Goal: Task Accomplishment & Management: Manage account settings

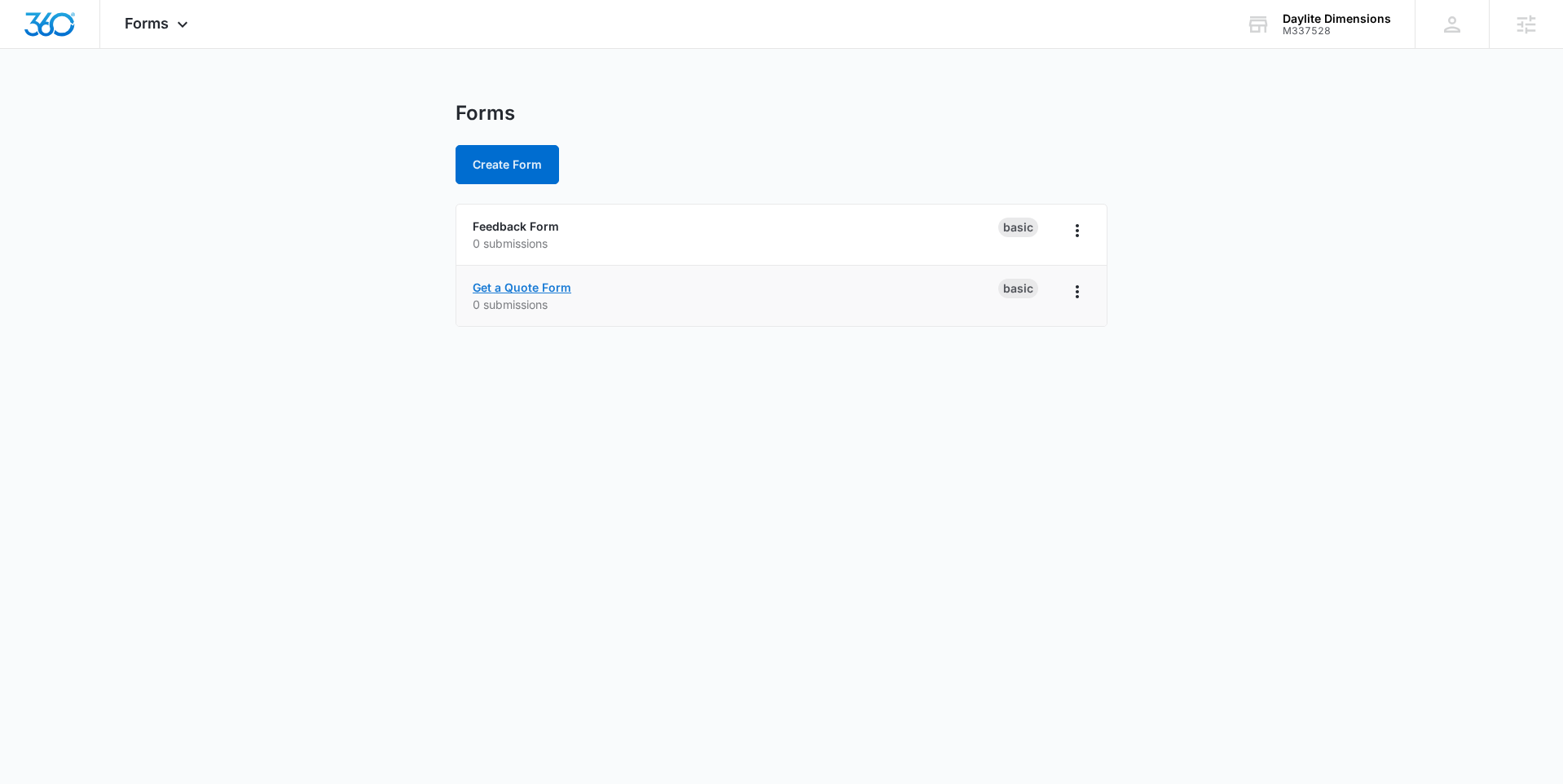
click at [503, 283] on link "Get a Quote Form" at bounding box center [522, 287] width 99 height 14
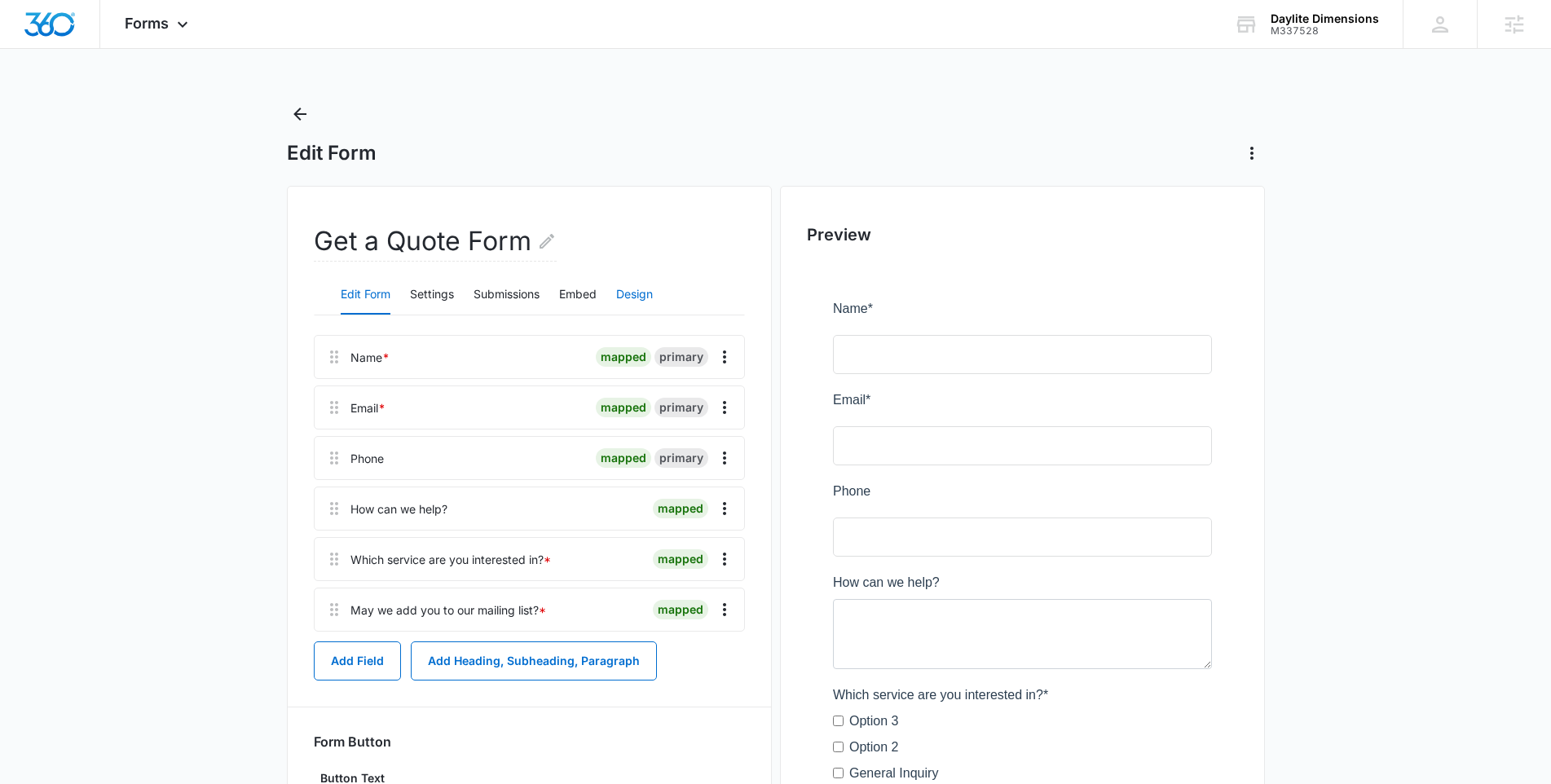
click at [641, 286] on button "Design" at bounding box center [634, 294] width 37 height 39
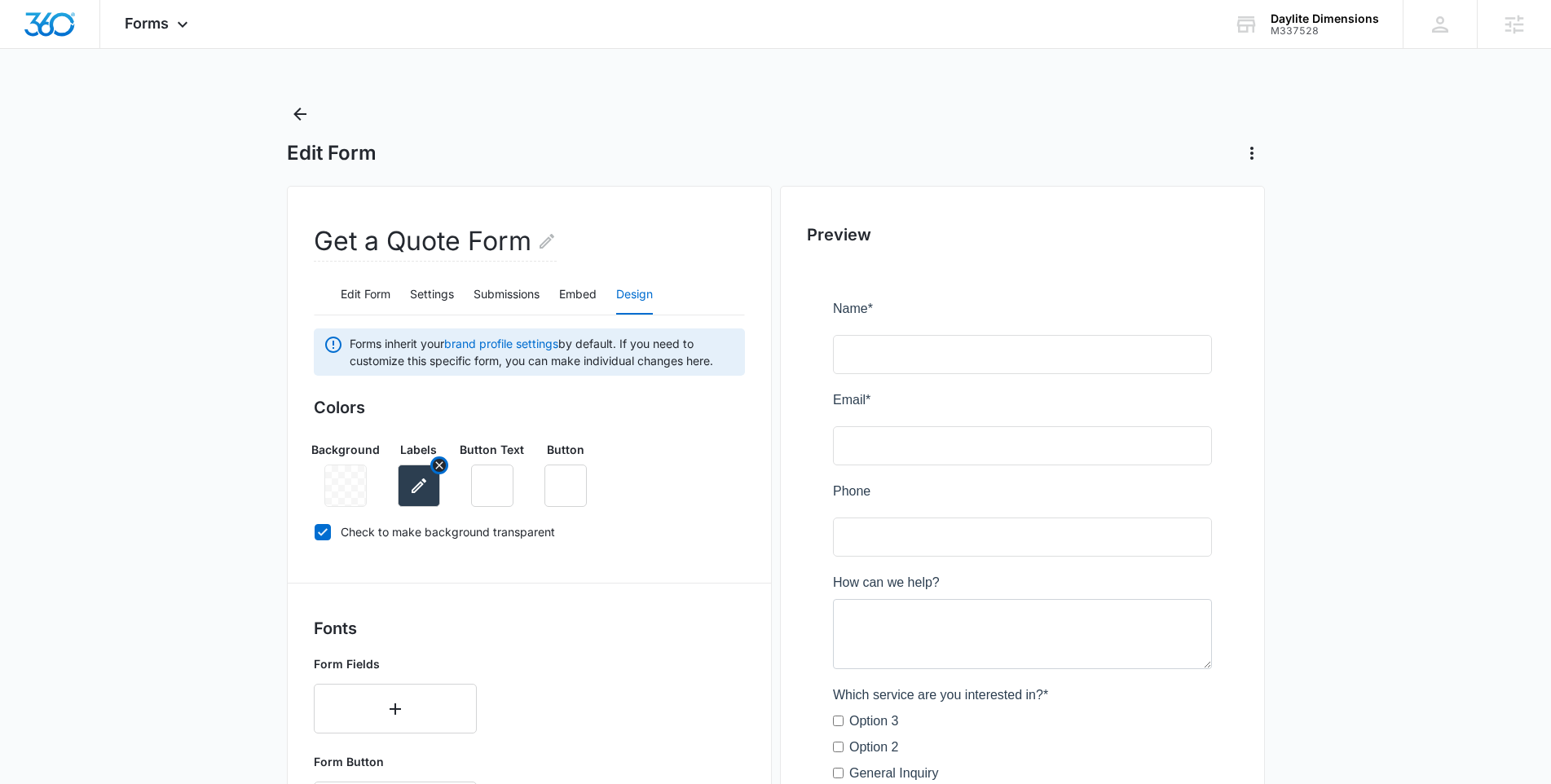
click at [420, 482] on icon "button" at bounding box center [419, 485] width 15 height 15
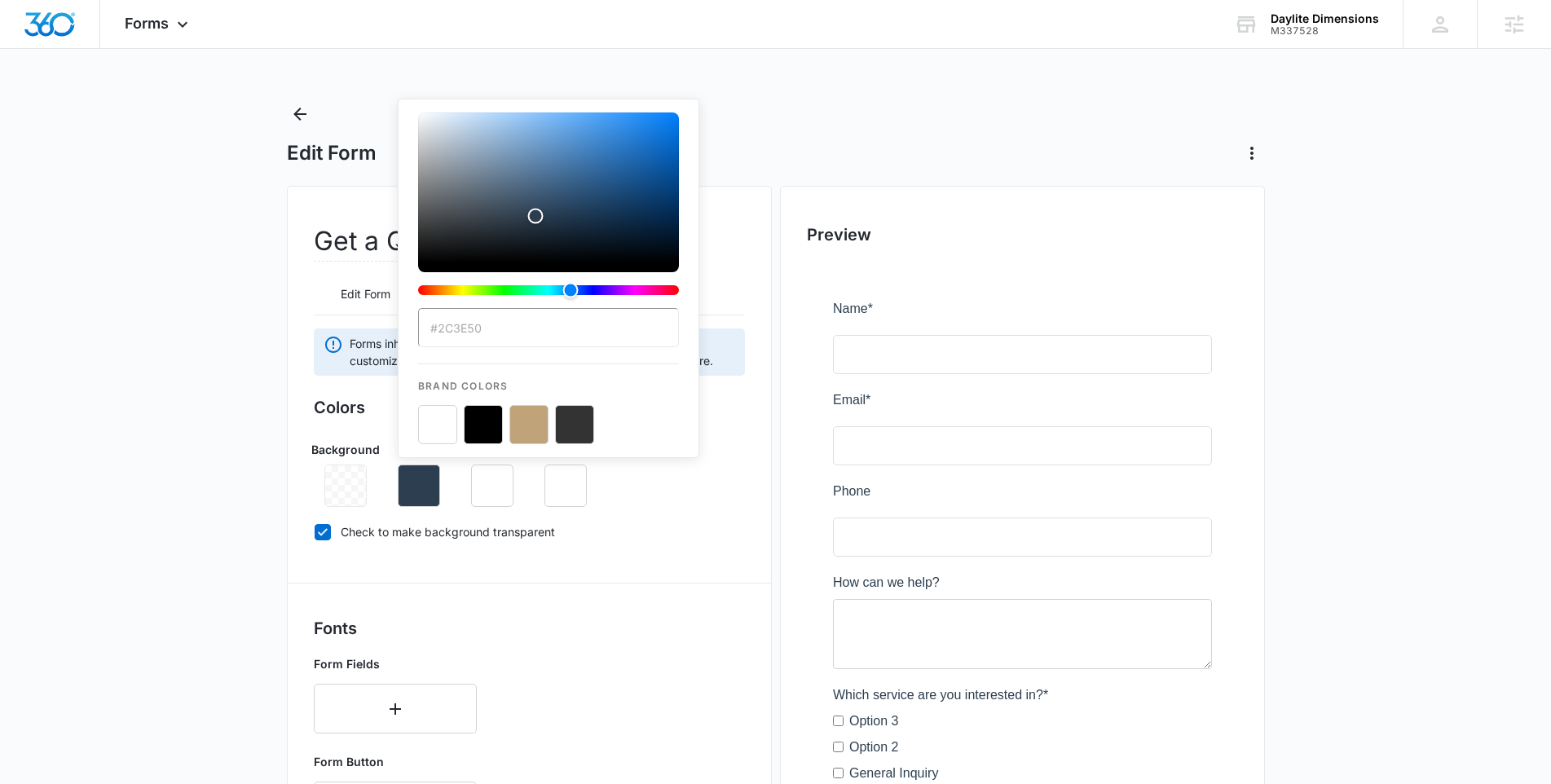
click at [434, 420] on button "color-picker-container" at bounding box center [437, 424] width 39 height 39
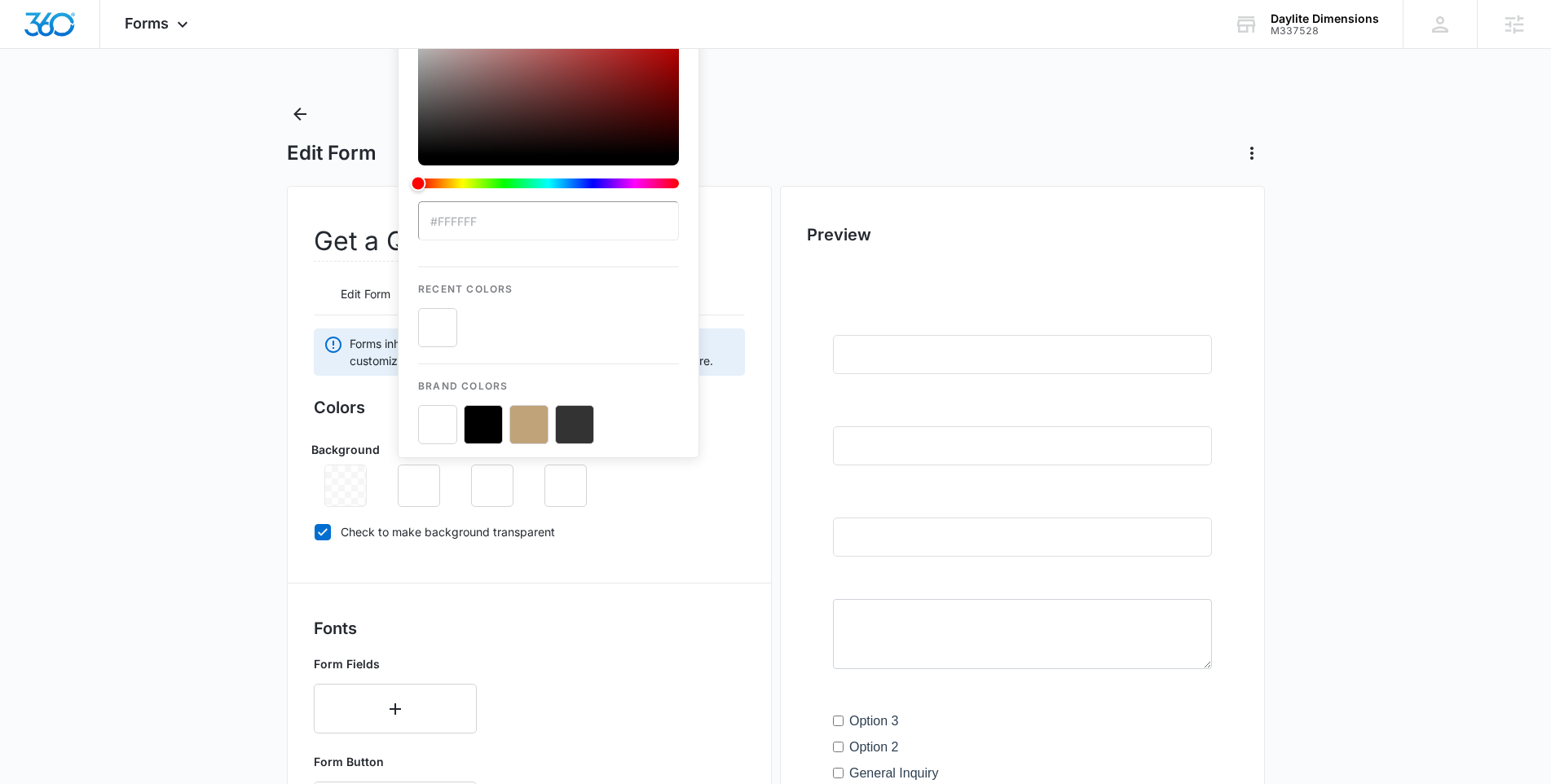
click at [576, 226] on input "#FFFFFF" at bounding box center [548, 220] width 261 height 39
paste input "cbcbcb"
type input "#cbcbcb"
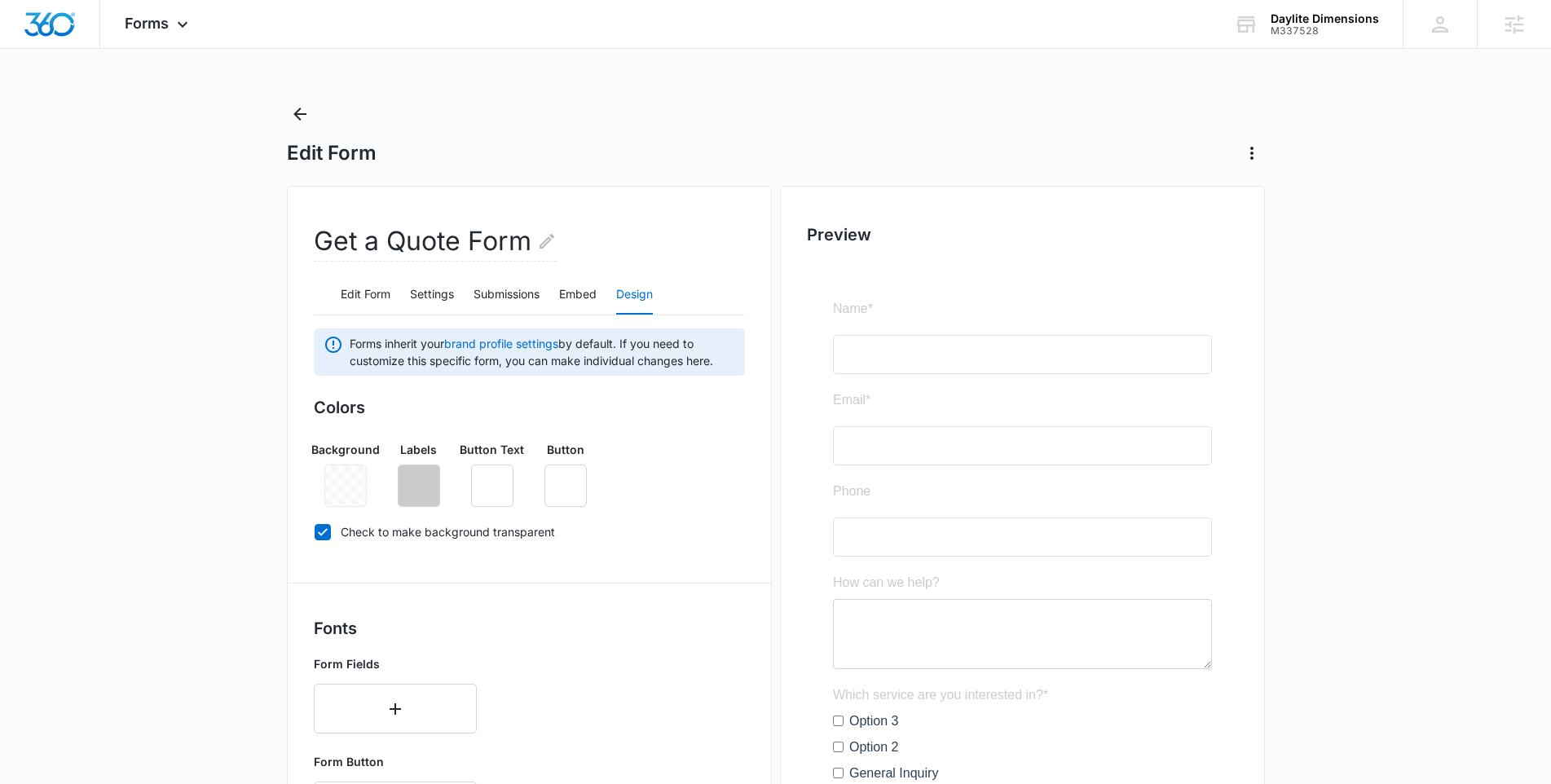
click at [667, 484] on div "Background Labels Button Text Button" at bounding box center [529, 468] width 431 height 79
click at [569, 477] on icon "button" at bounding box center [565, 485] width 20 height 20
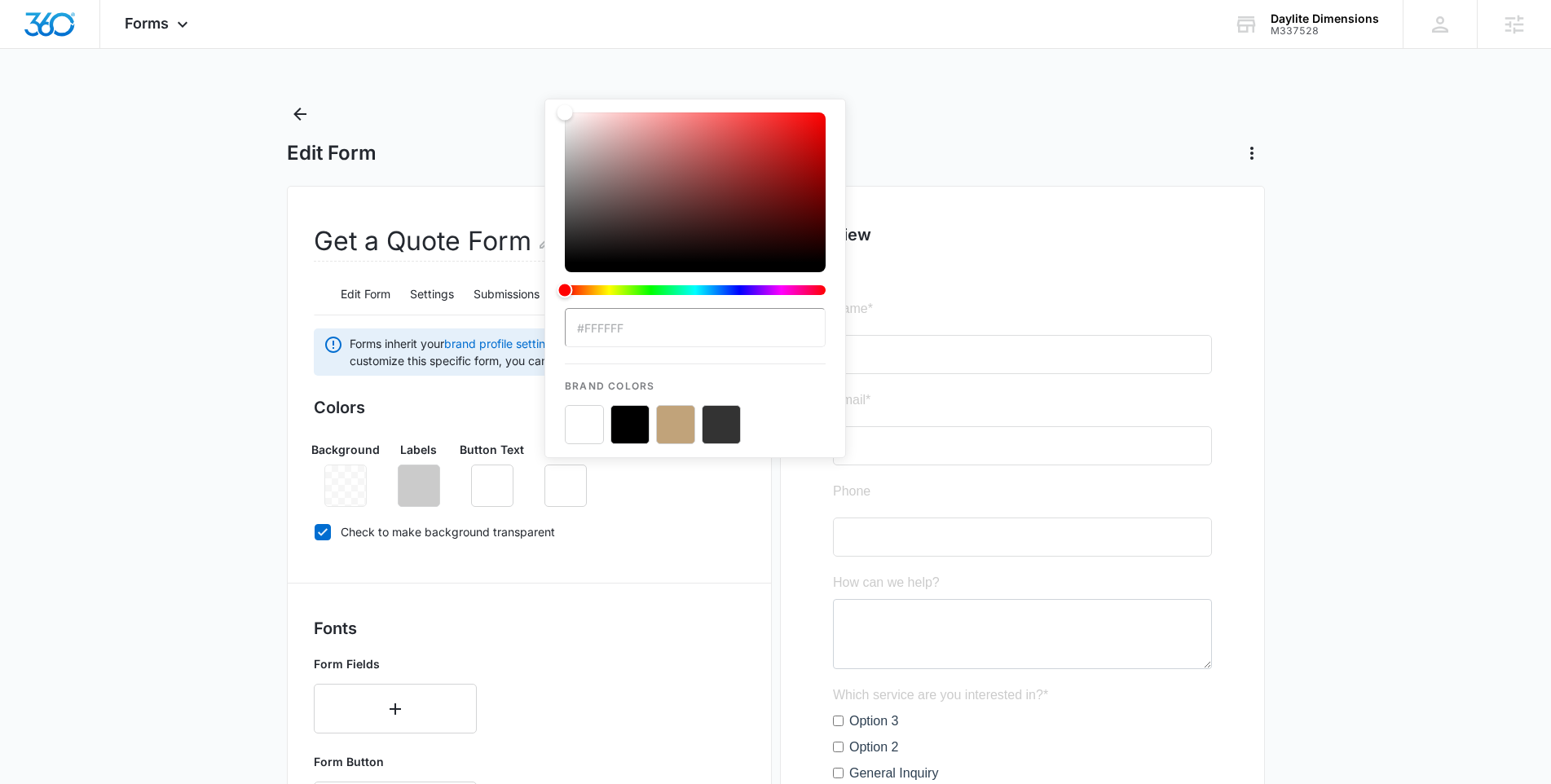
click at [694, 421] on div "color-picker-container" at bounding box center [695, 424] width 261 height 39
click at [687, 422] on button "color-picker-container" at bounding box center [675, 424] width 39 height 39
type input "#C1A37A"
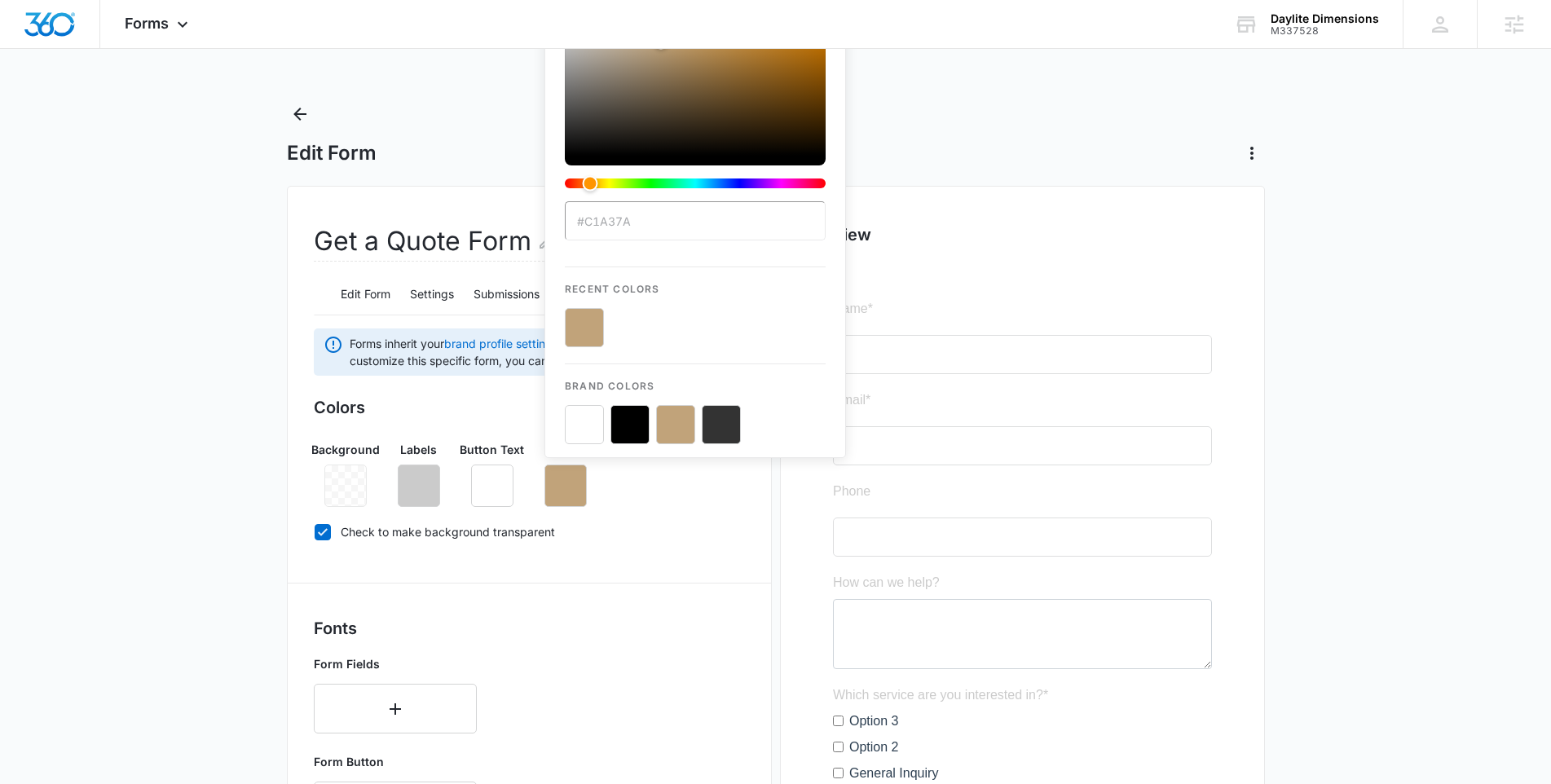
click at [690, 527] on label "Check to make background transparent" at bounding box center [529, 531] width 431 height 17
click at [315, 531] on input "Check to make background transparent" at bounding box center [314, 531] width 1 height 1
checkbox input "false"
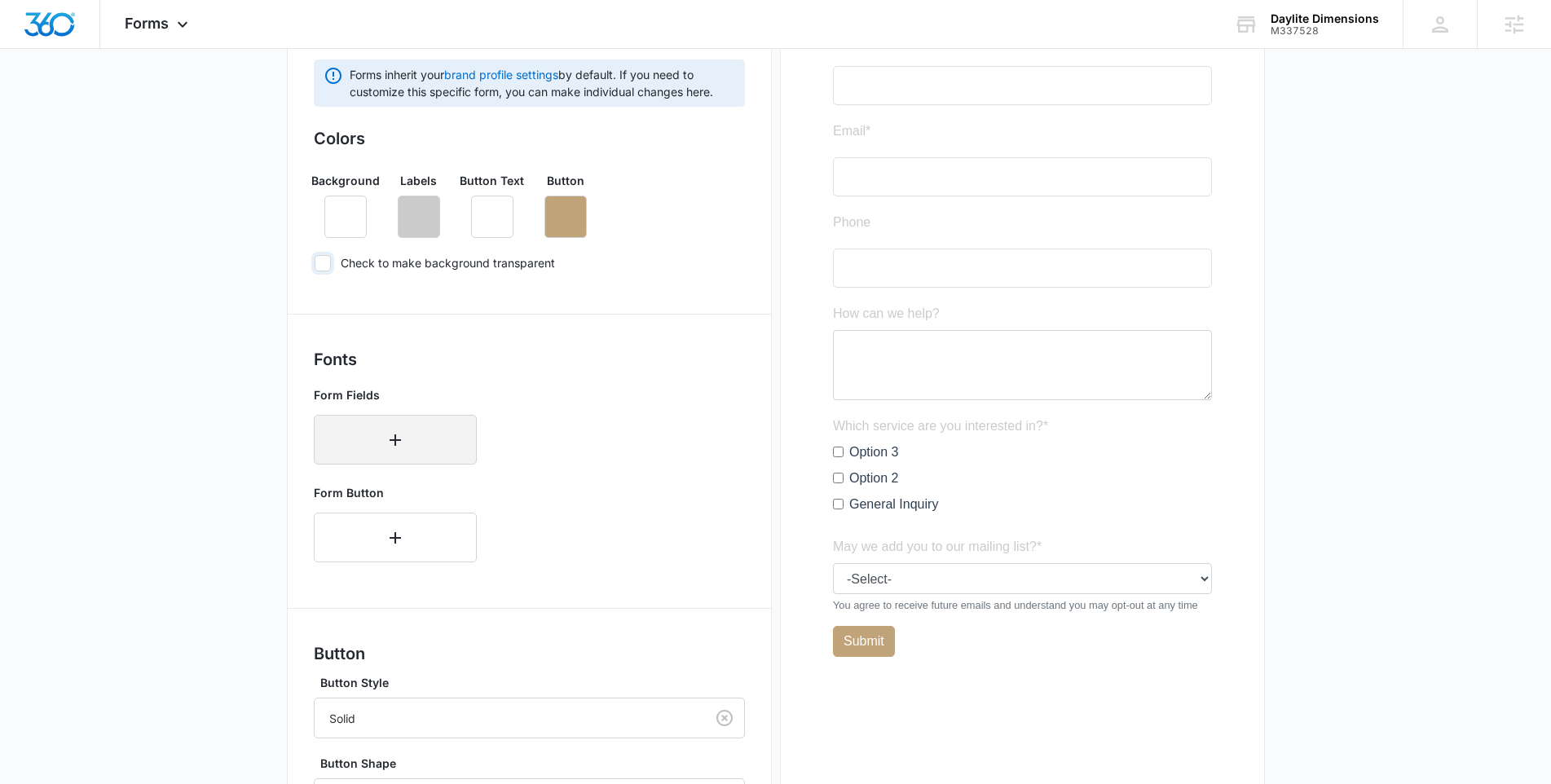
scroll to position [274, 0]
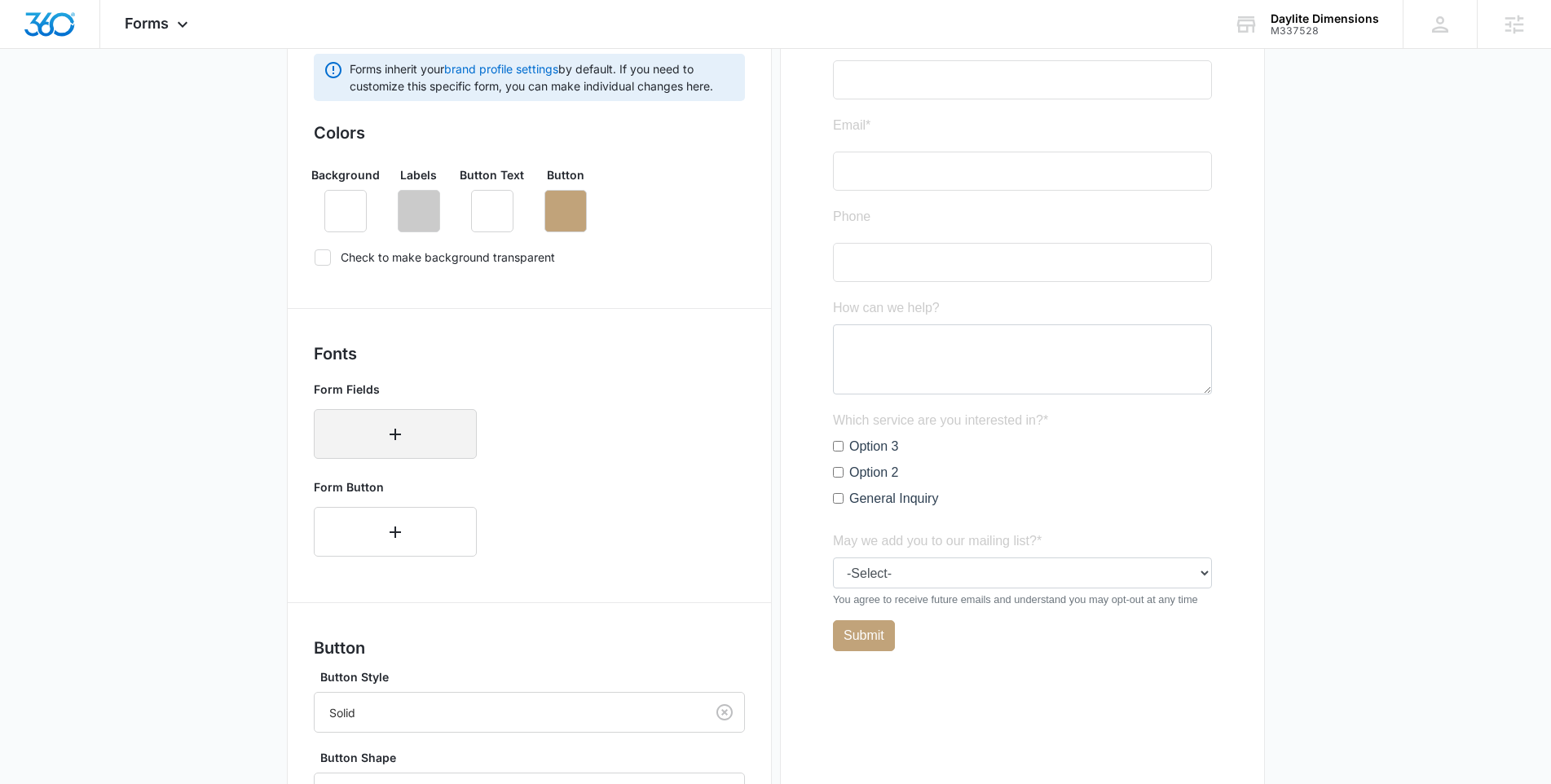
click at [382, 409] on button "button" at bounding box center [395, 434] width 163 height 50
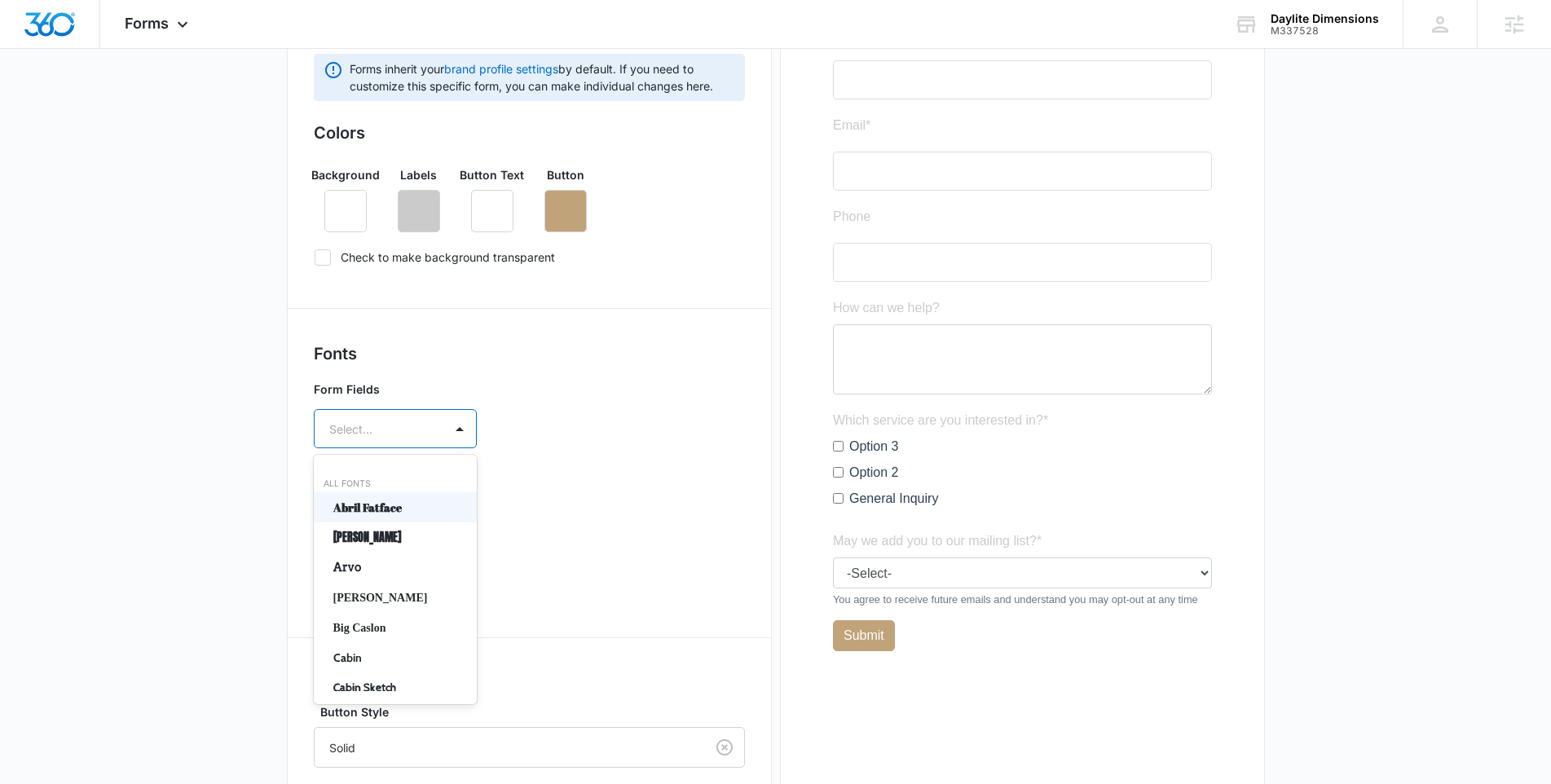
click at [382, 428] on div at bounding box center [376, 429] width 93 height 21
type input "f"
type input "op"
click at [402, 506] on p "Open Sans" at bounding box center [394, 507] width 120 height 17
click at [383, 475] on div at bounding box center [376, 476] width 93 height 21
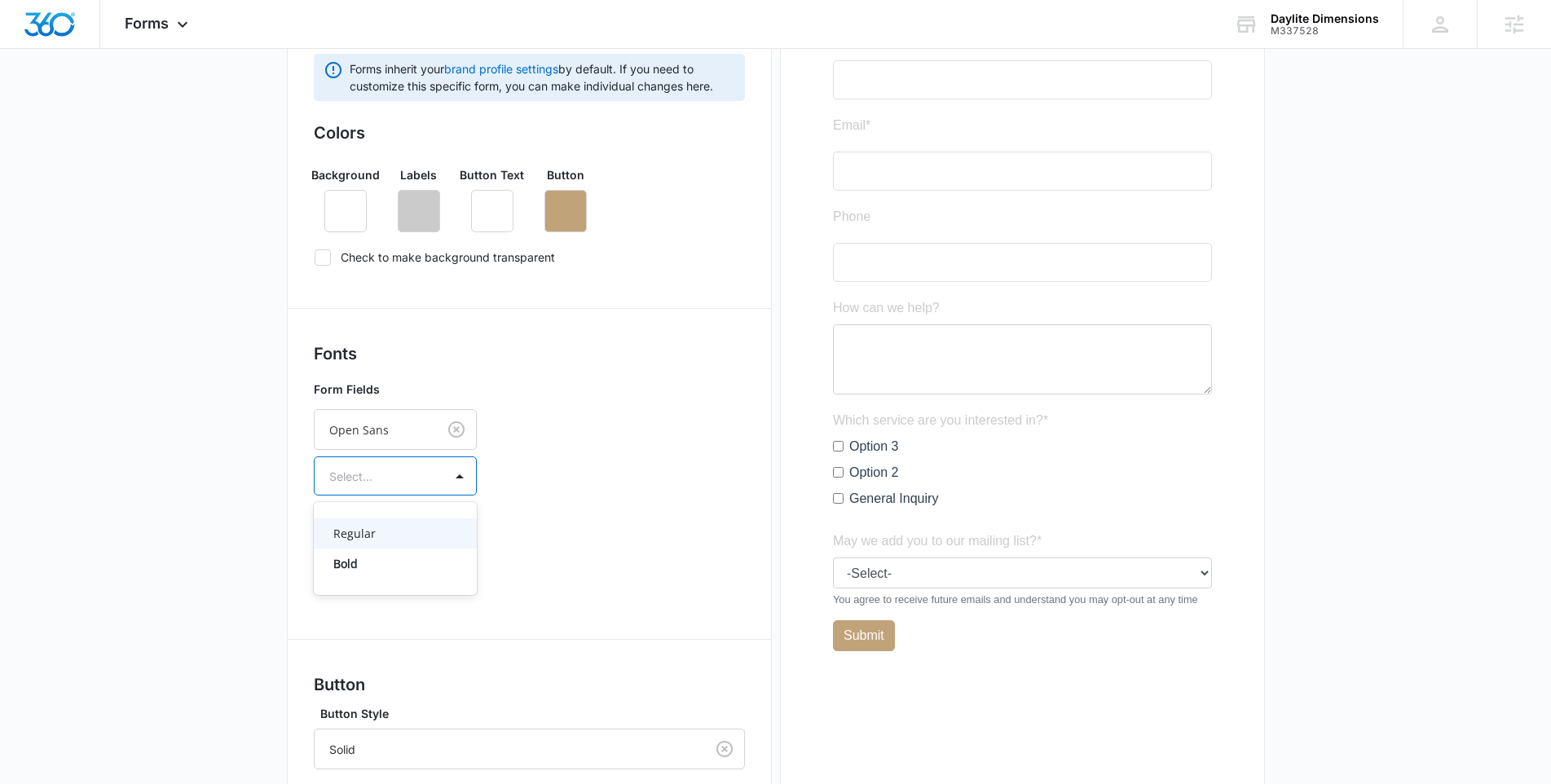
click at [386, 525] on p "Regular" at bounding box center [394, 533] width 120 height 17
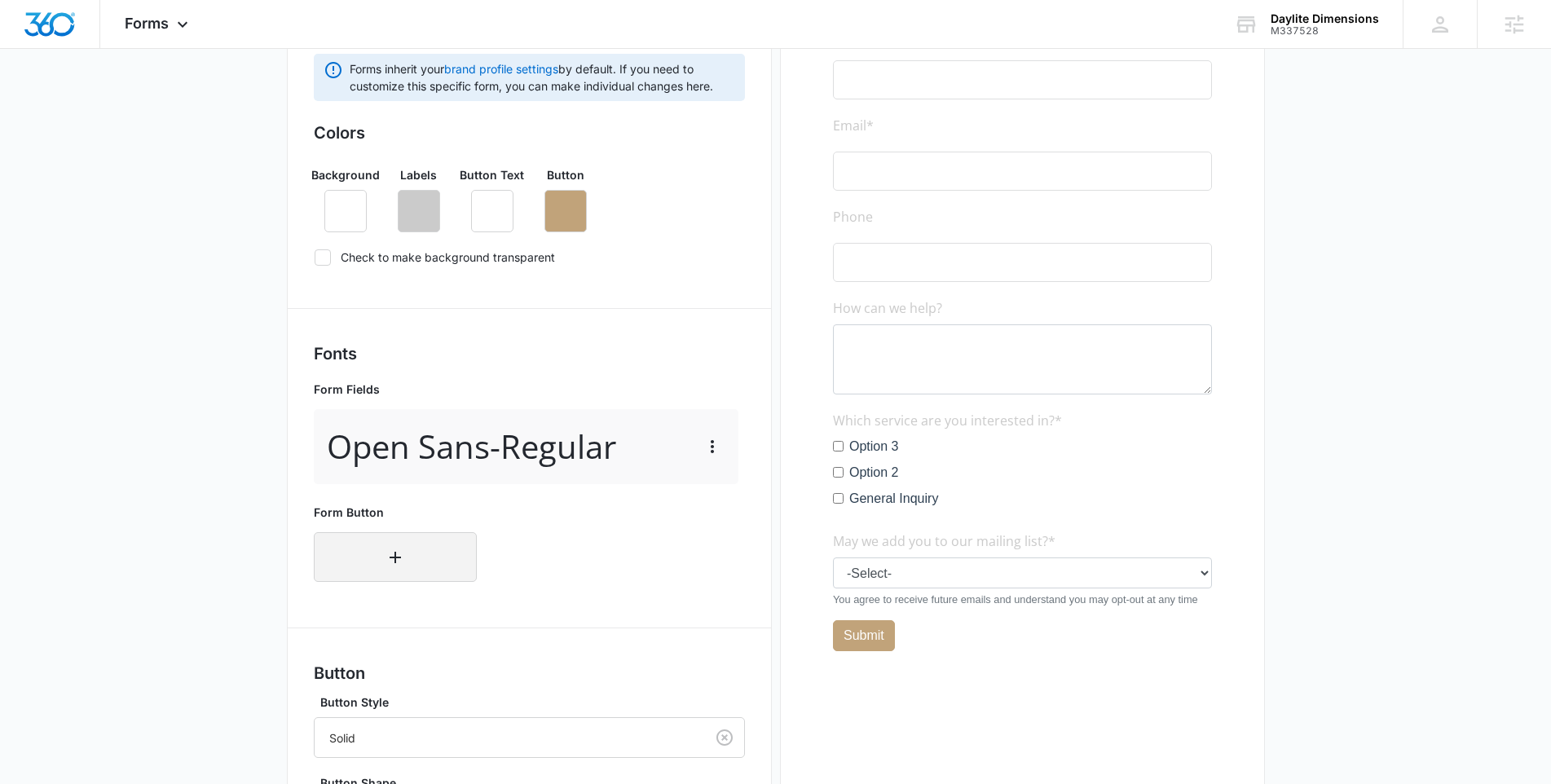
click at [402, 543] on button "button" at bounding box center [395, 557] width 163 height 50
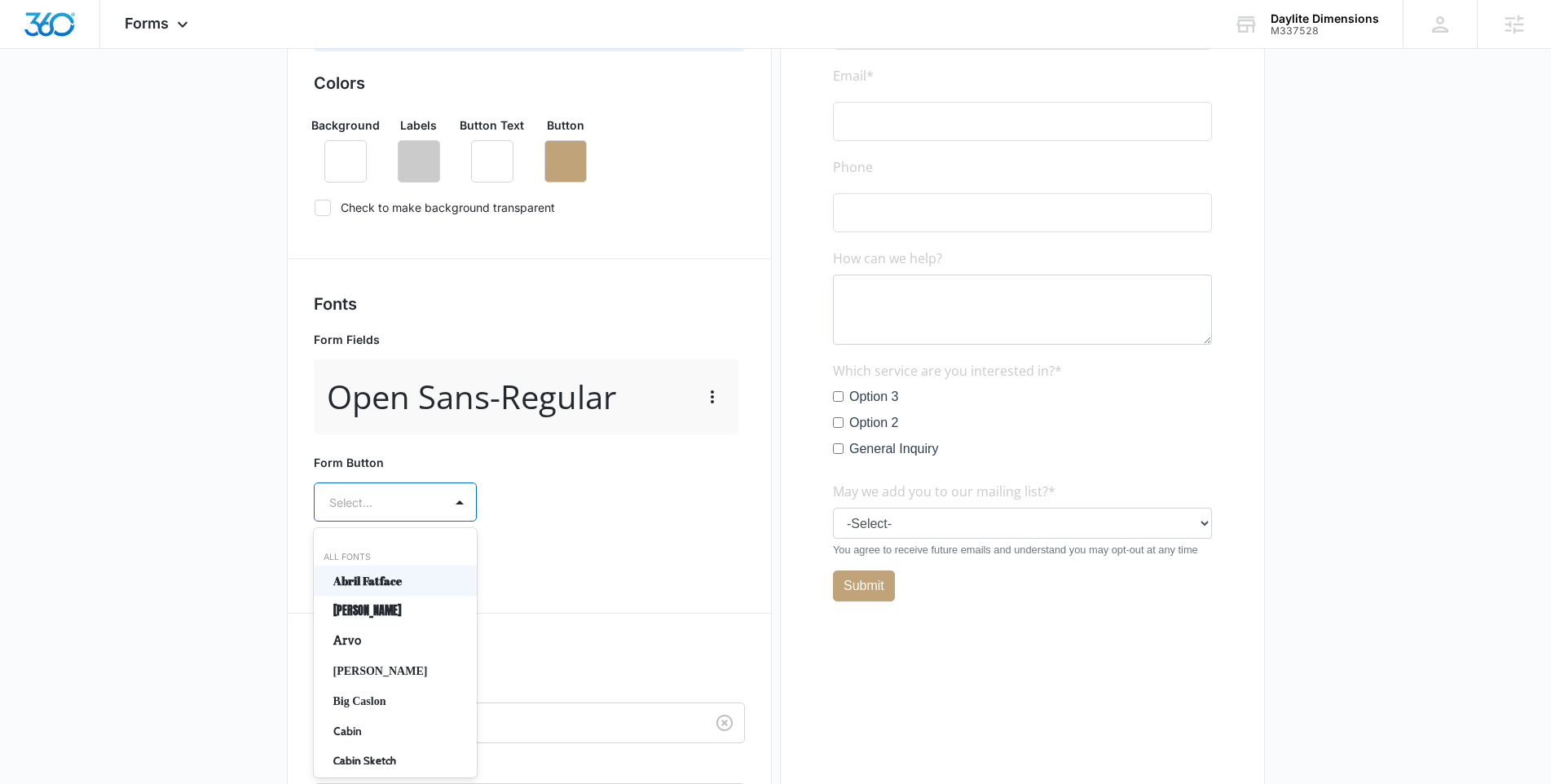
click at [402, 522] on div "Abril Fatface, 1 of 50. 50 results available. Use Up and Down to choose options…" at bounding box center [395, 501] width 163 height 39
type input "op"
click at [403, 578] on p "Open Sans" at bounding box center [394, 580] width 120 height 17
click at [400, 567] on div "Select..." at bounding box center [379, 549] width 129 height 37
click at [407, 599] on p "Regular" at bounding box center [394, 607] width 120 height 17
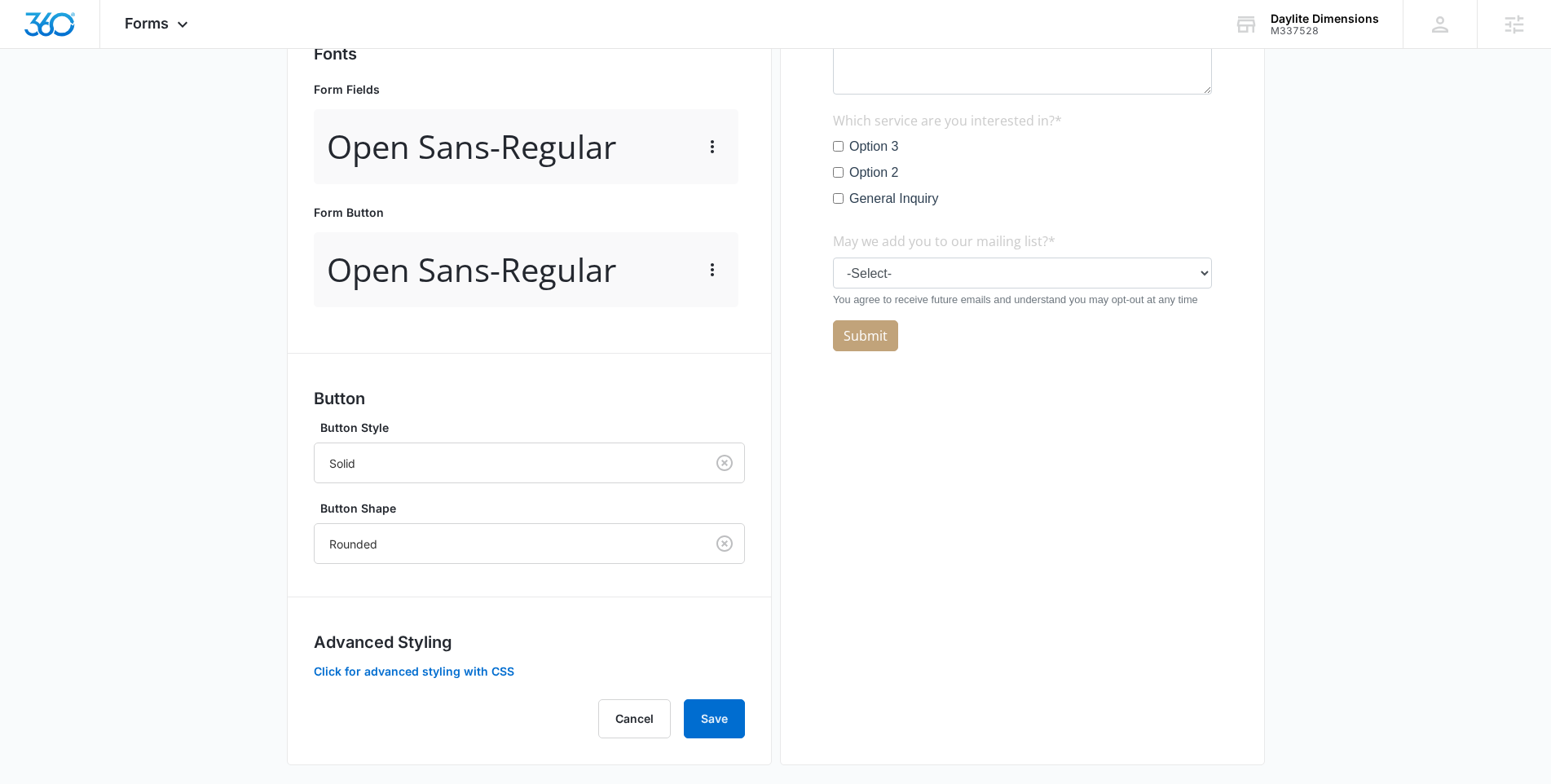
scroll to position [588, 0]
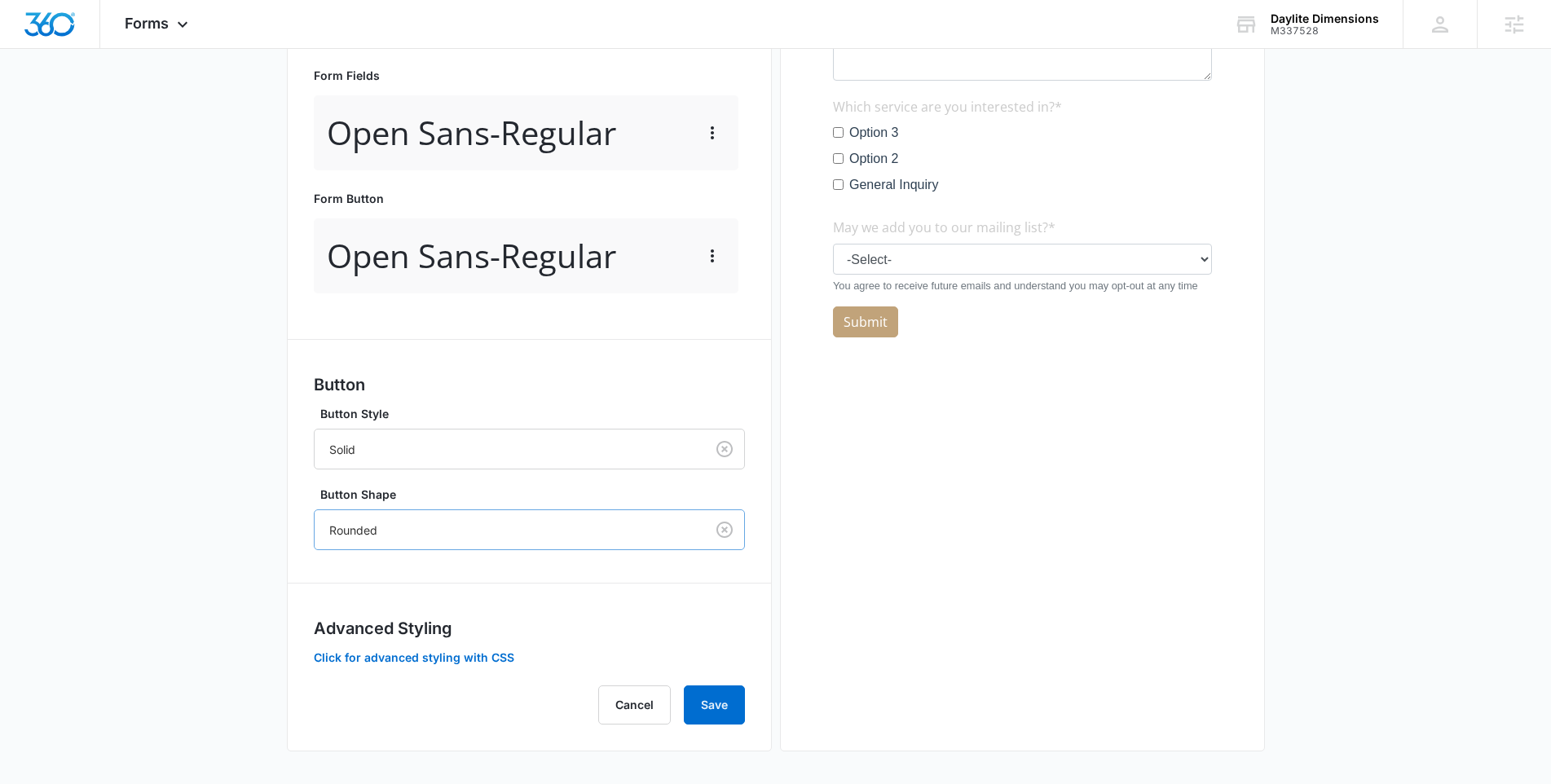
drag, startPoint x: 451, startPoint y: 530, endPoint x: 449, endPoint y: 539, distance: 9.2
click at [450, 531] on div at bounding box center [506, 530] width 354 height 21
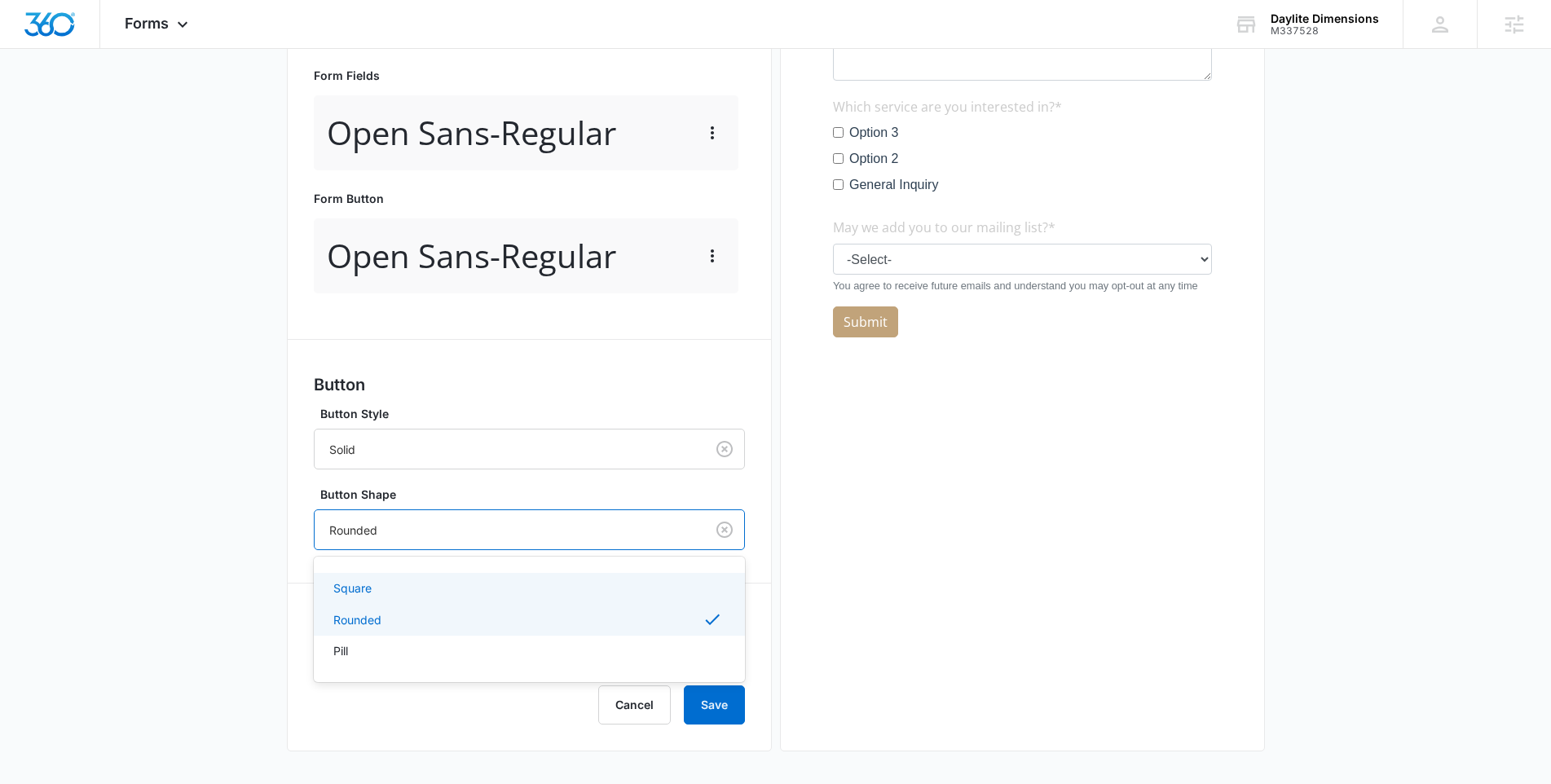
click at [448, 581] on div "Square" at bounding box center [528, 588] width 389 height 17
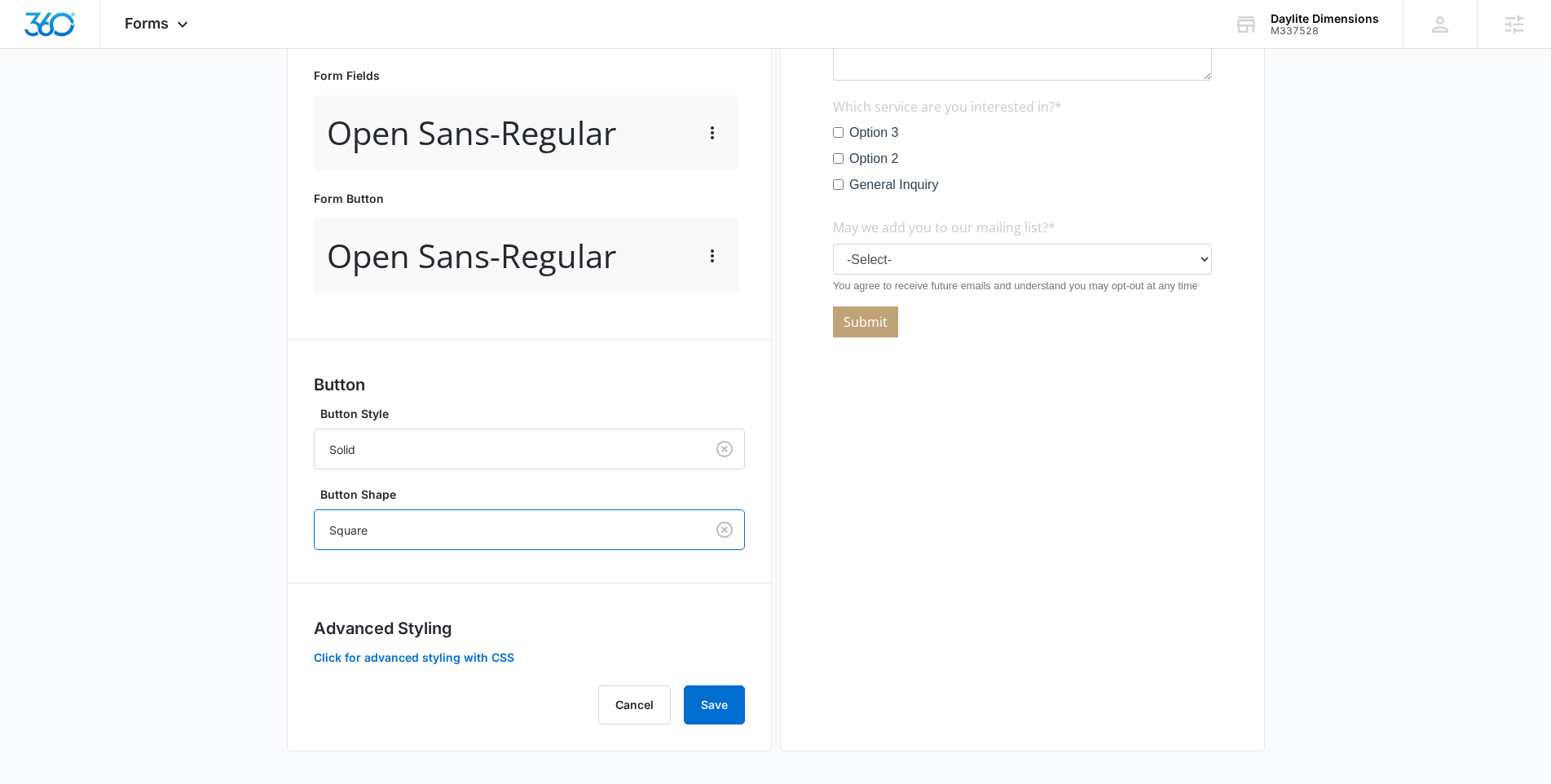
click at [569, 591] on div "Forms inherit your brand profile settings by default. If you need to customize …" at bounding box center [529, 232] width 431 height 984
click at [718, 691] on button "Save" at bounding box center [714, 704] width 61 height 39
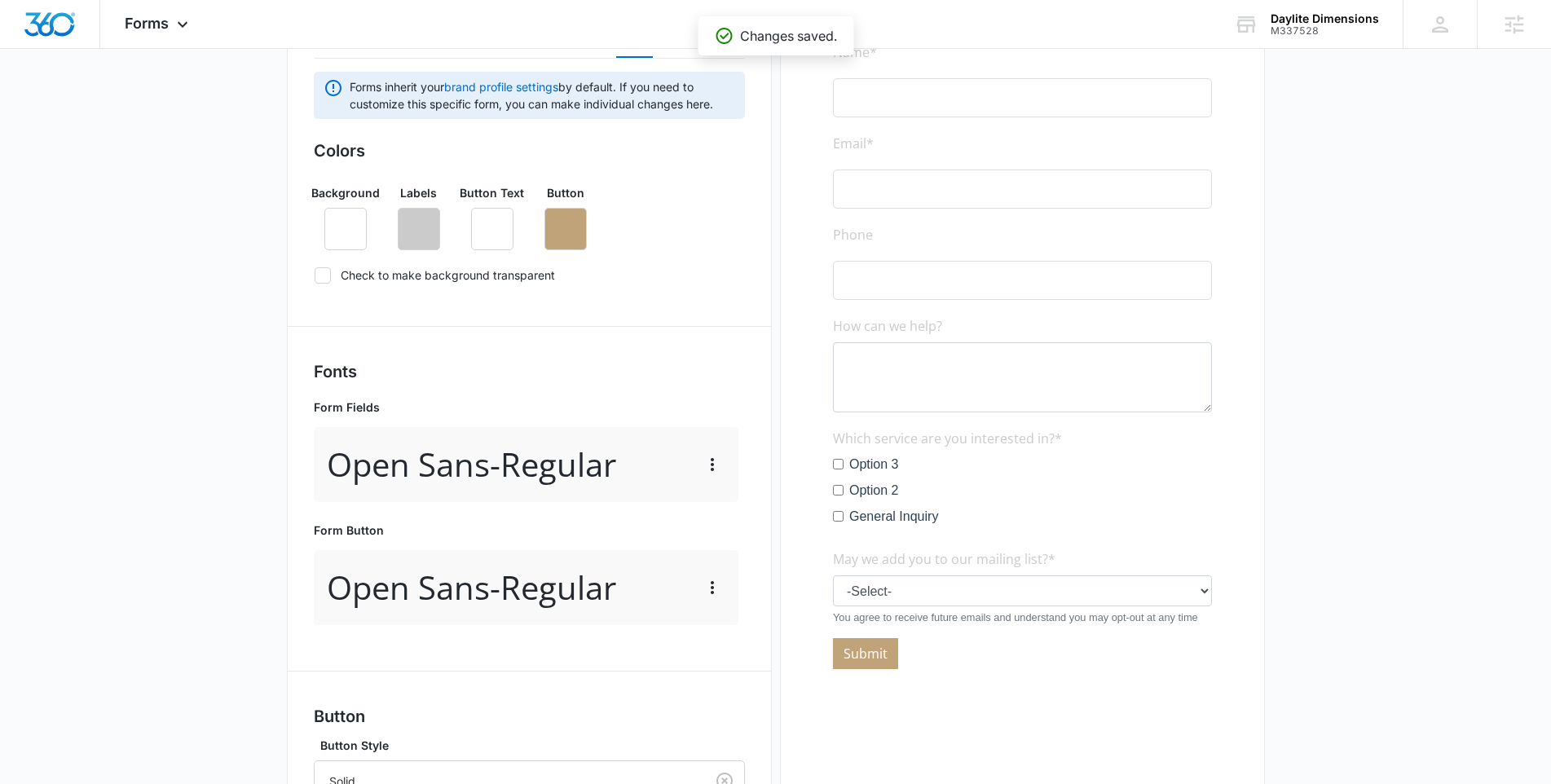
scroll to position [0, 0]
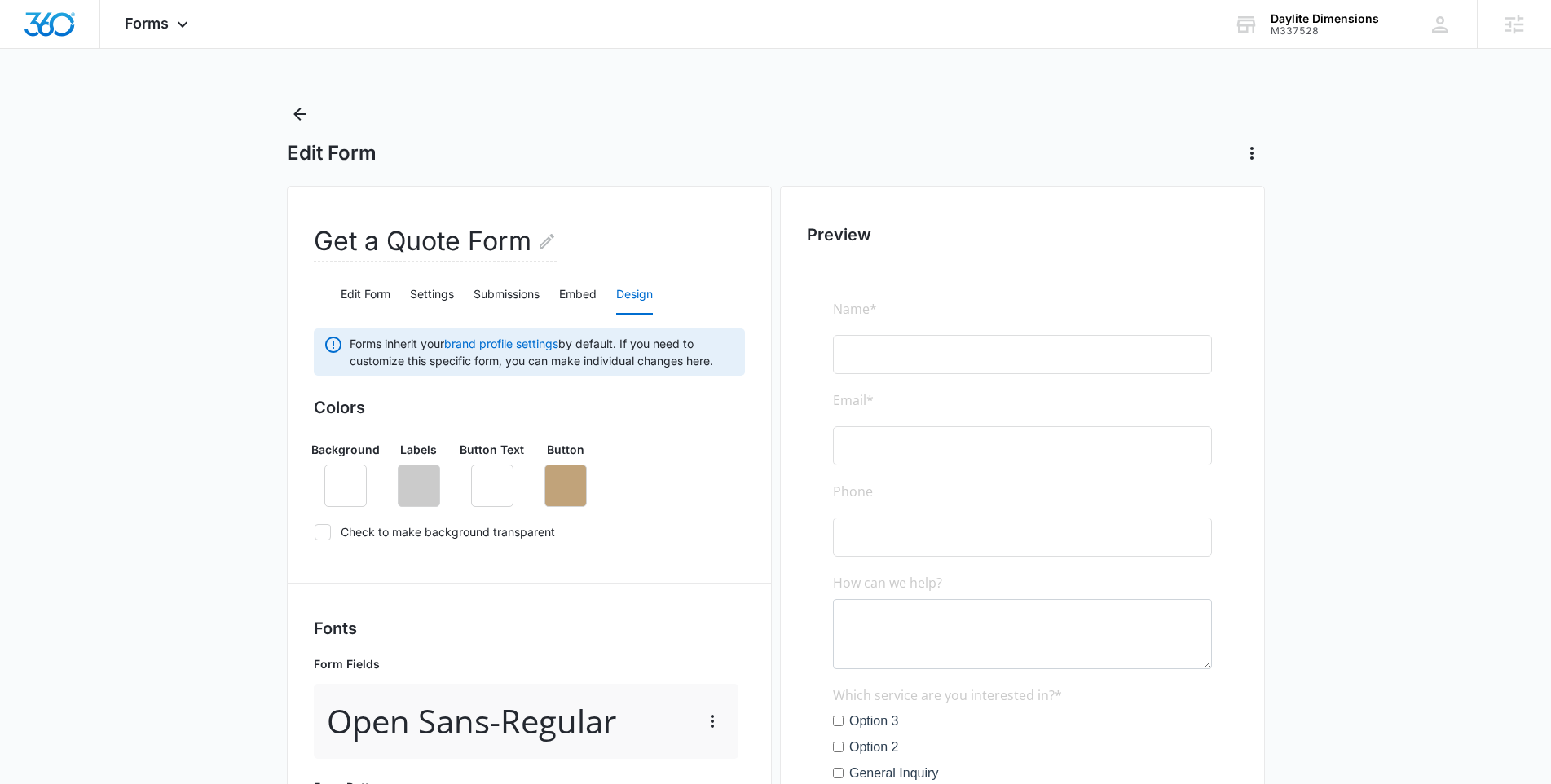
click at [325, 534] on icon at bounding box center [322, 531] width 15 height 15
click at [315, 532] on input "Check to make background transparent" at bounding box center [314, 531] width 1 height 1
checkbox input "true"
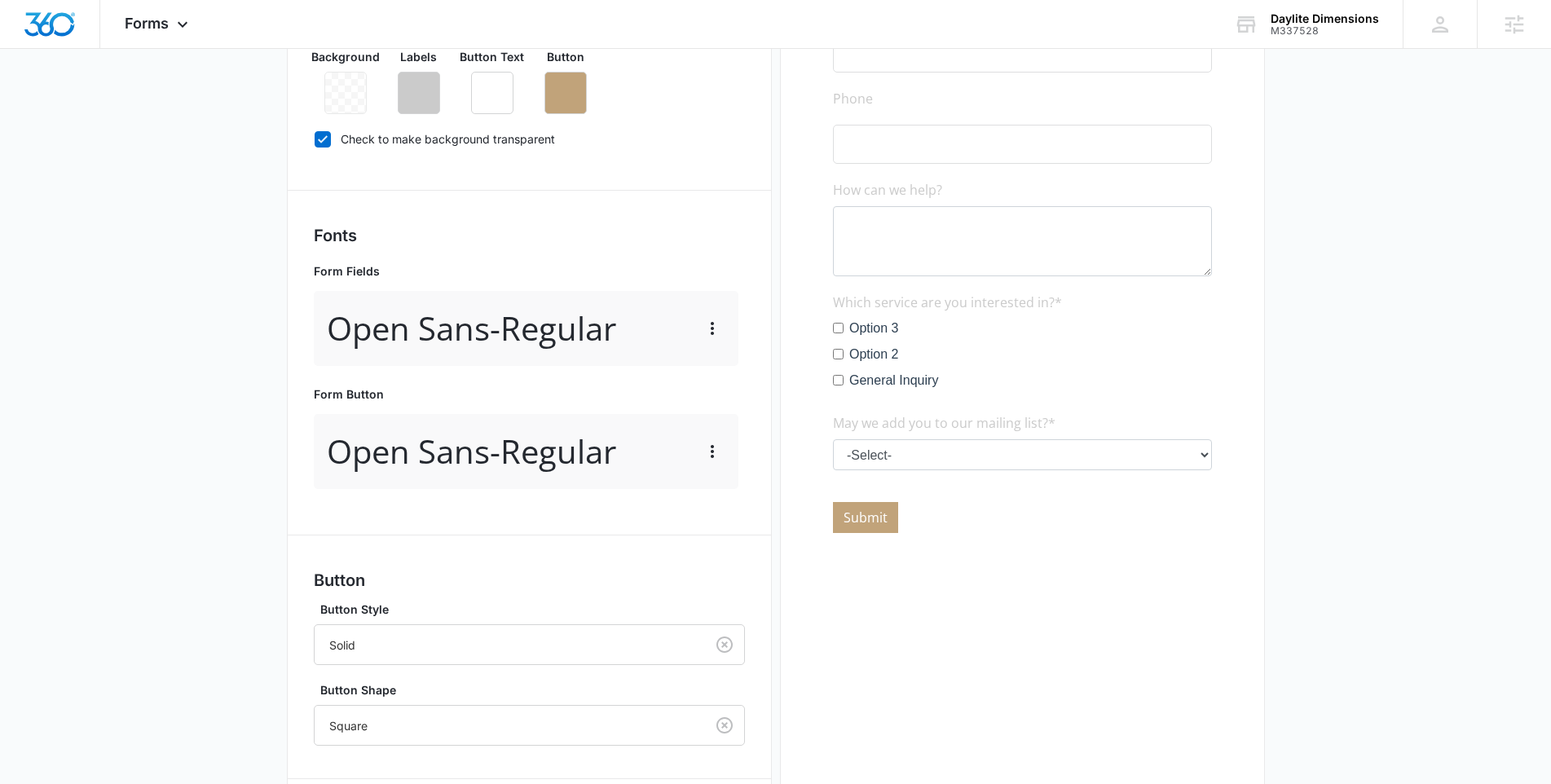
scroll to position [588, 0]
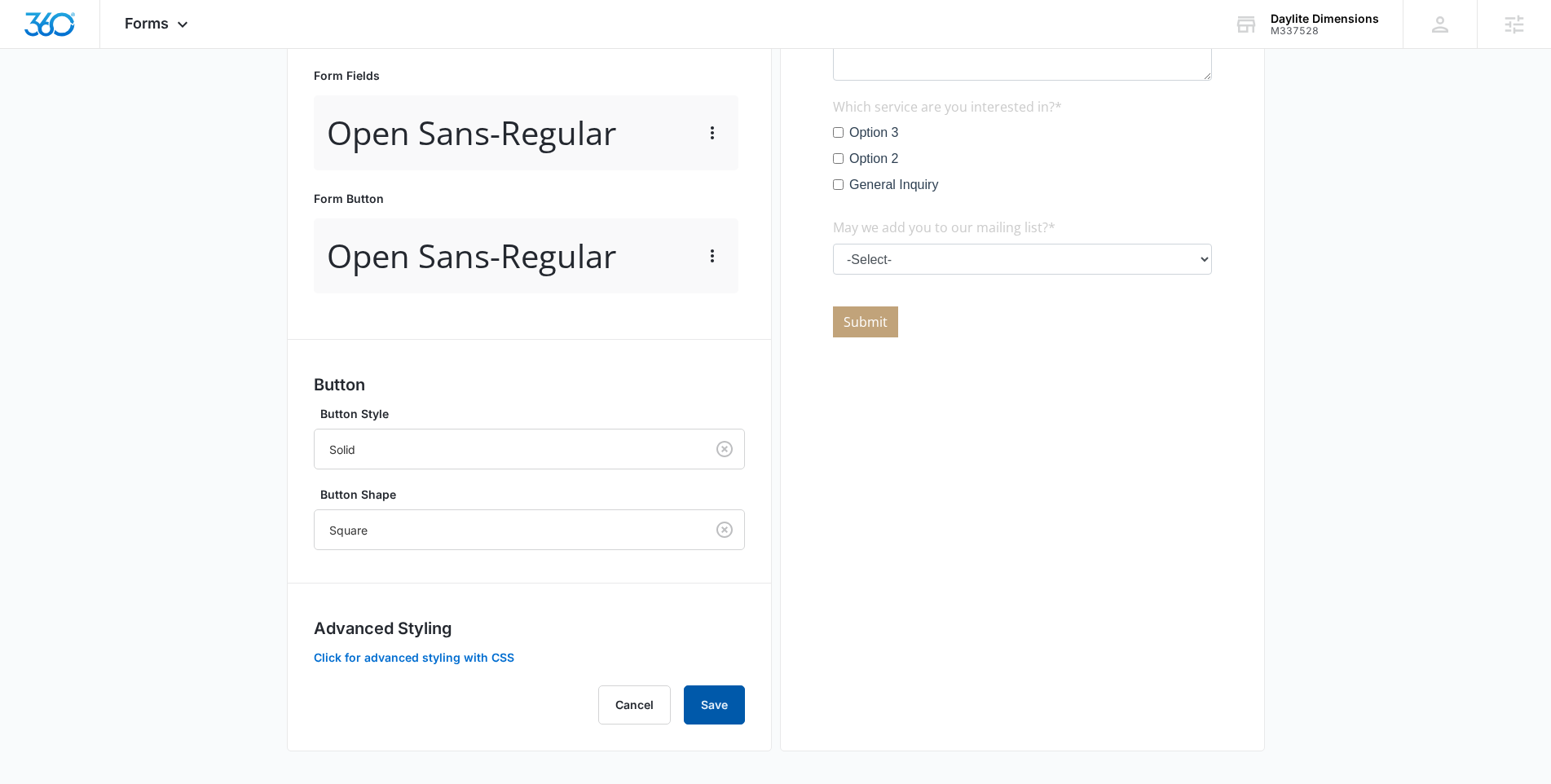
click at [698, 698] on button "Save" at bounding box center [714, 704] width 61 height 39
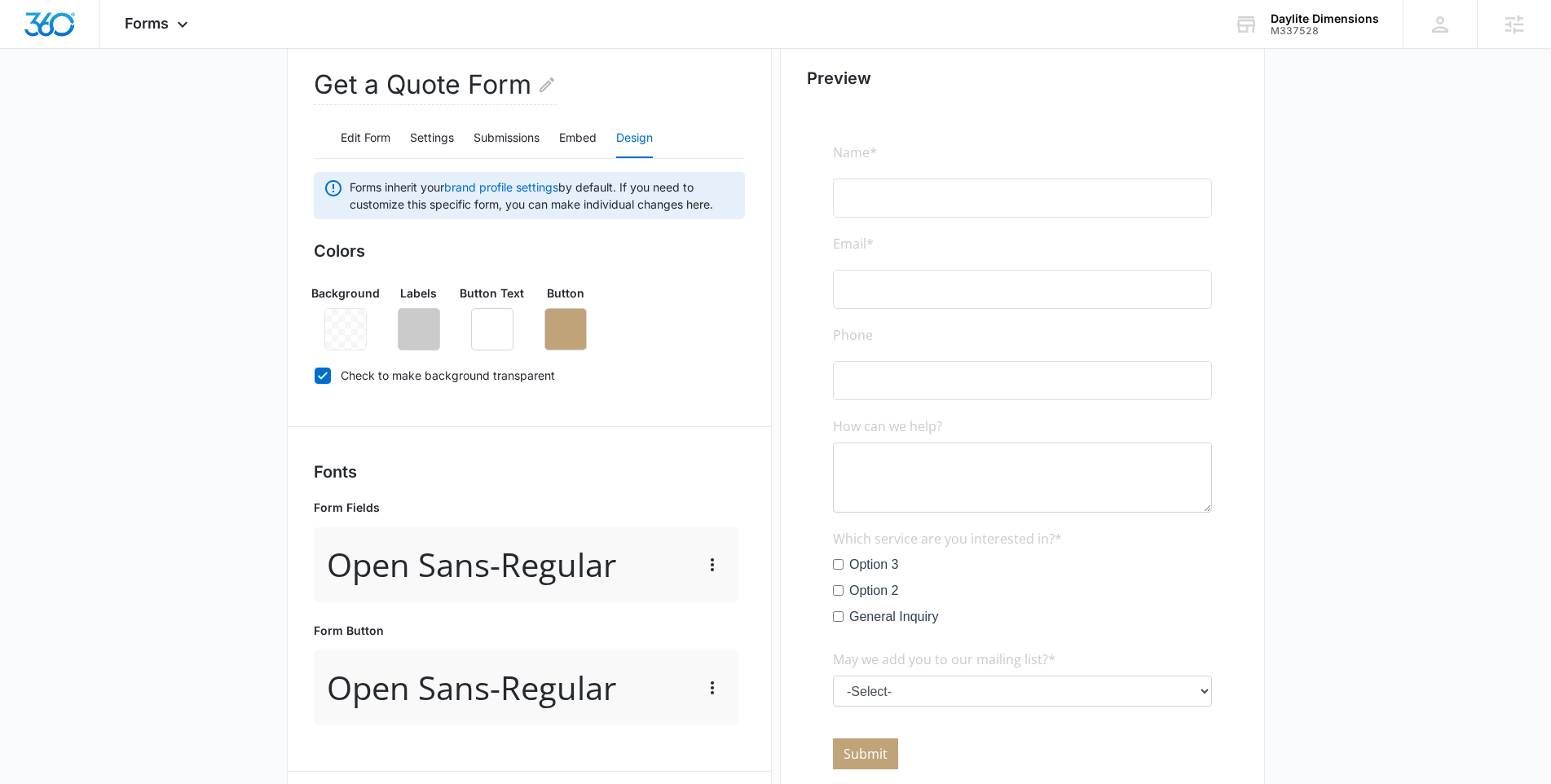
scroll to position [0, 0]
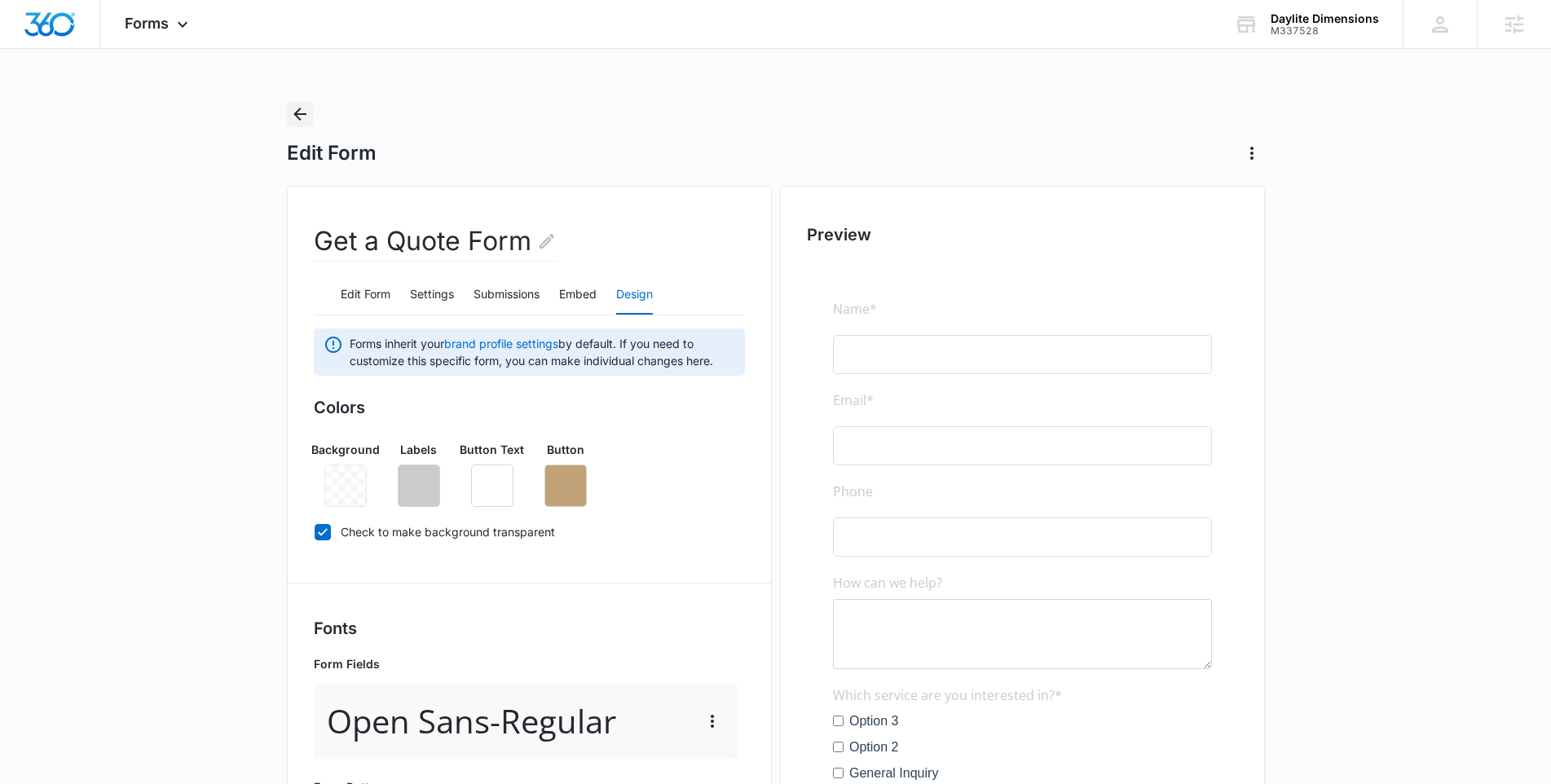
click at [303, 117] on icon "Back" at bounding box center [299, 113] width 20 height 20
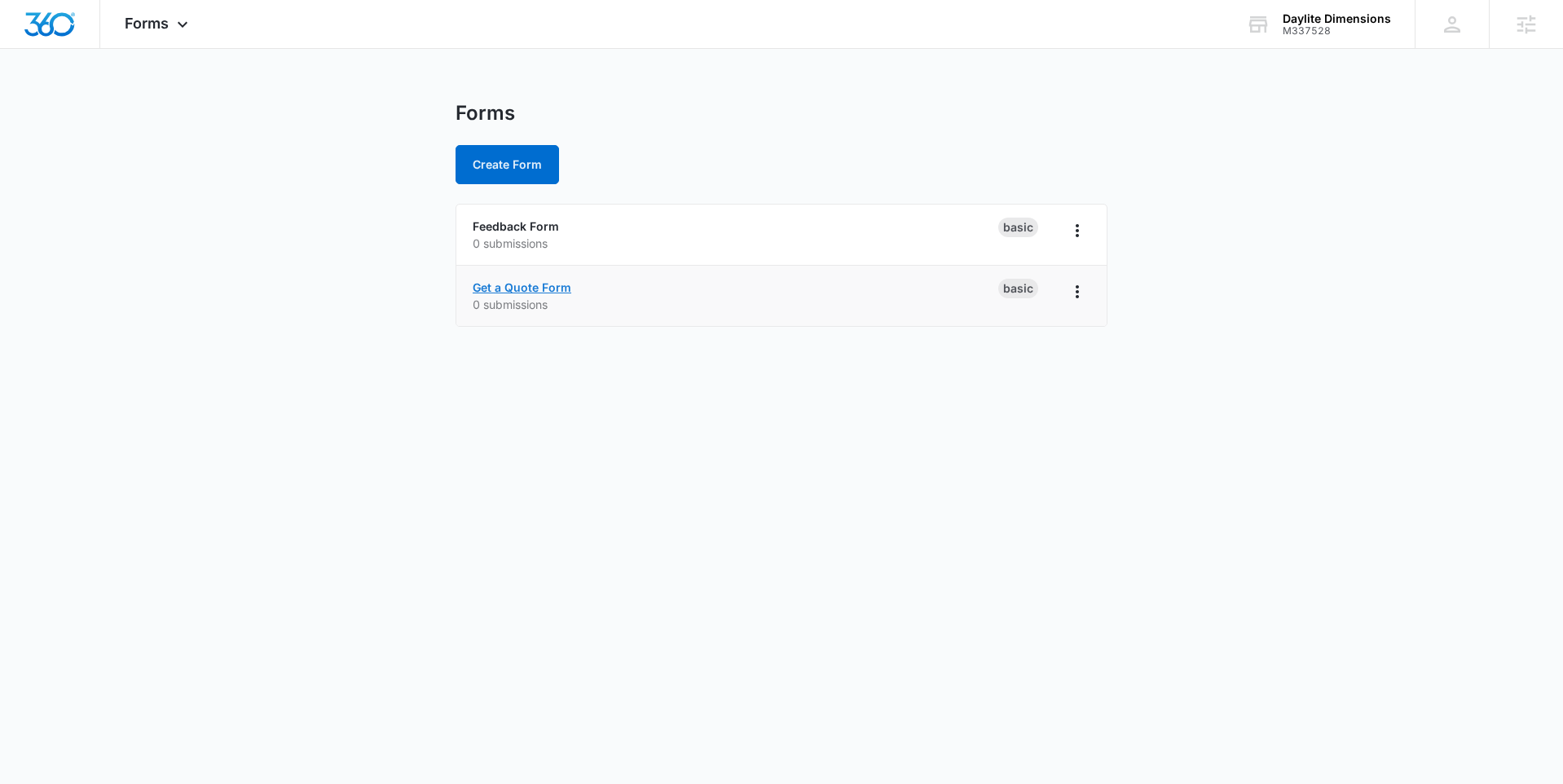
click at [510, 290] on link "Get a Quote Form" at bounding box center [522, 287] width 99 height 14
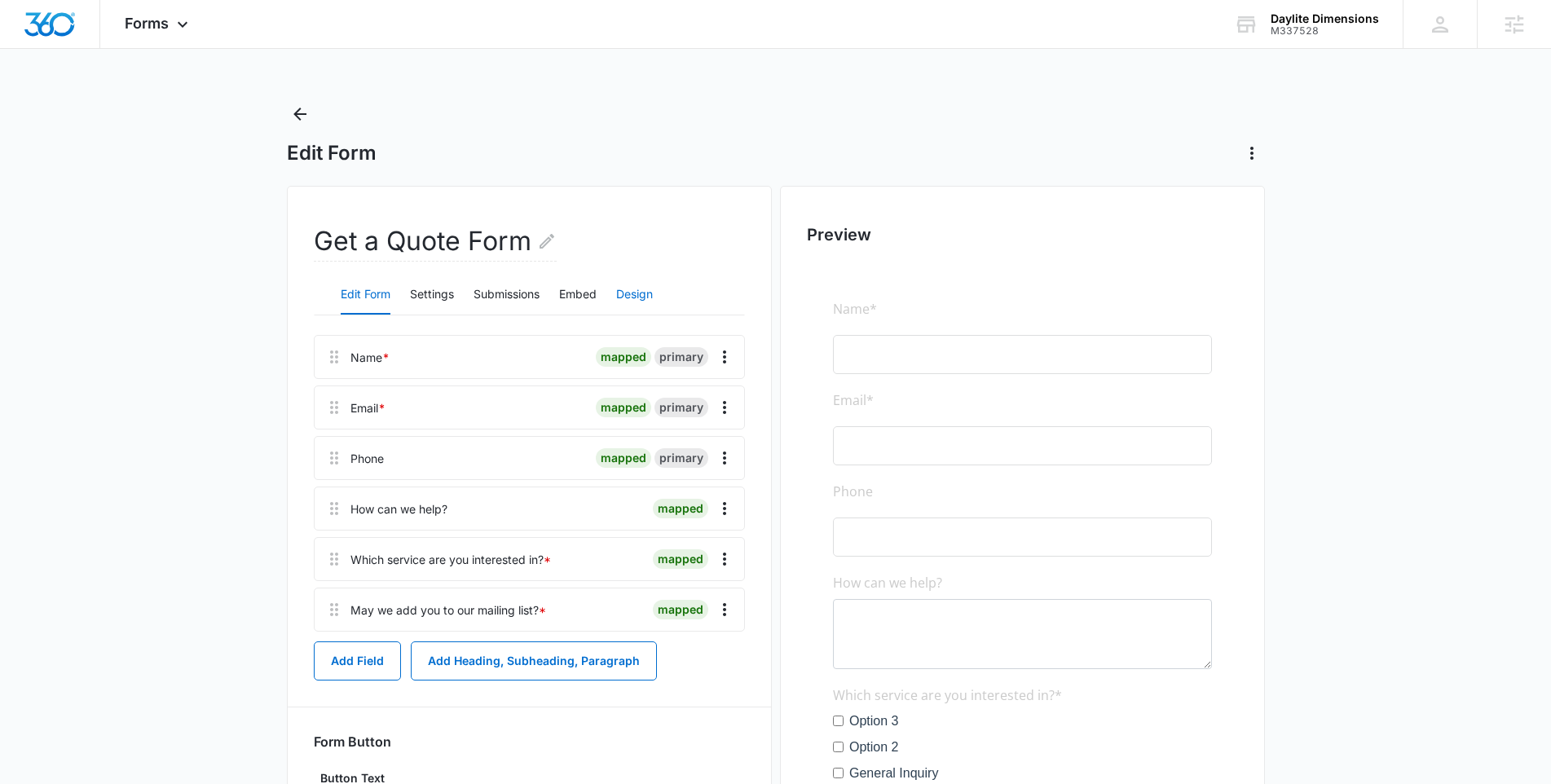
click at [633, 283] on button "Design" at bounding box center [634, 294] width 37 height 39
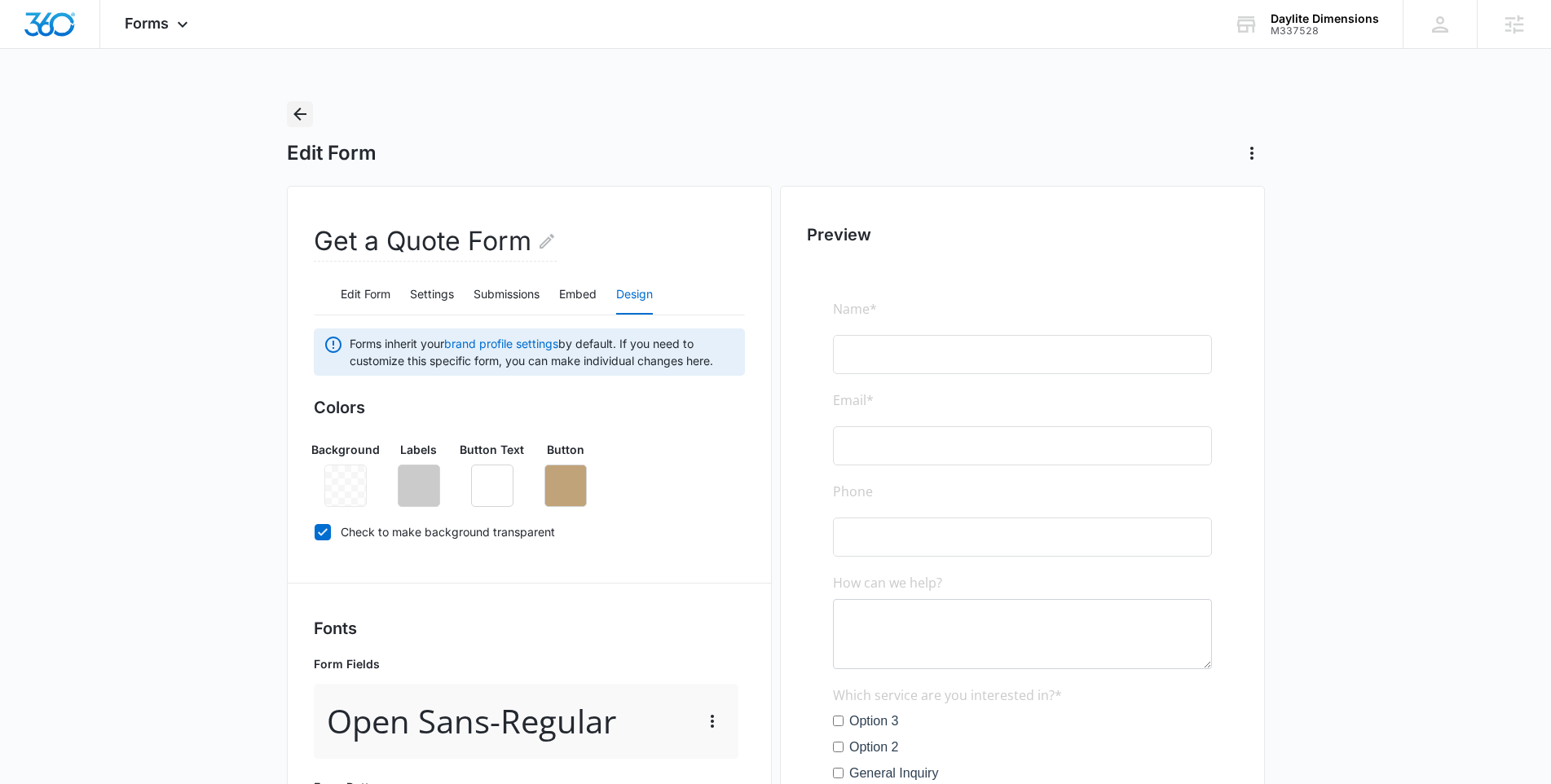
click at [300, 117] on icon "Back" at bounding box center [299, 113] width 20 height 20
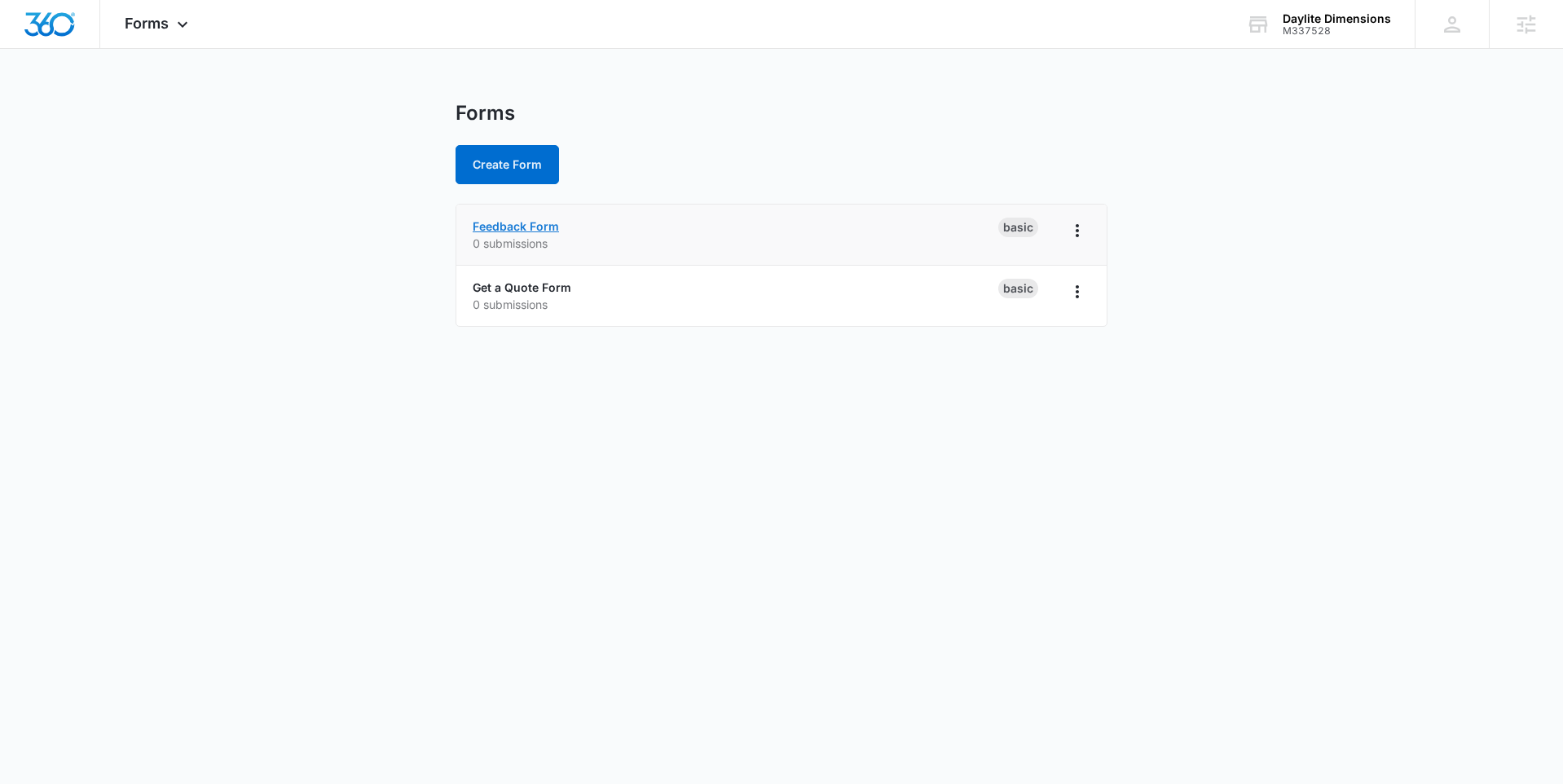
click at [516, 224] on link "Feedback Form" at bounding box center [516, 226] width 86 height 14
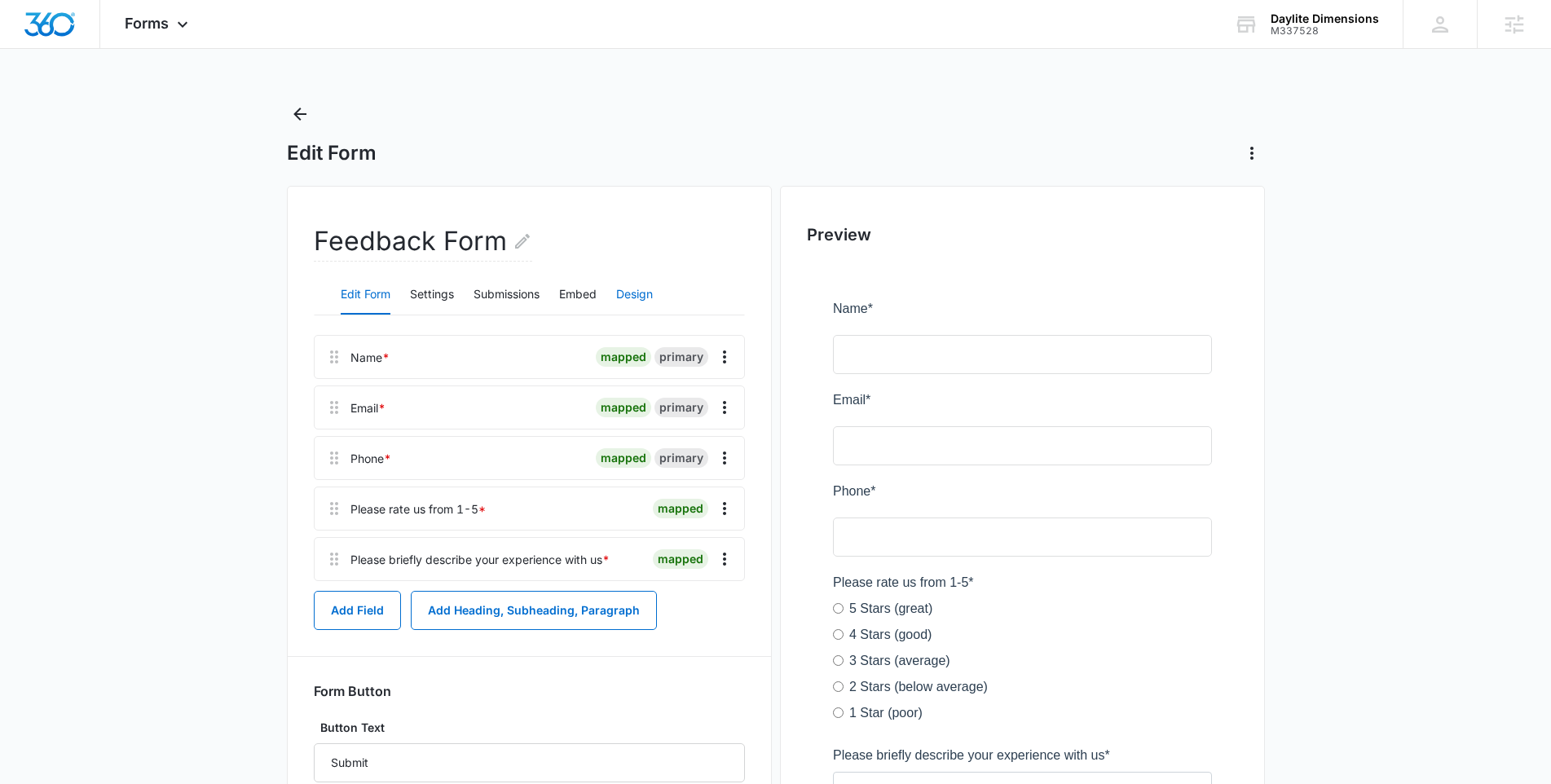
click at [623, 293] on button "Design" at bounding box center [634, 294] width 37 height 39
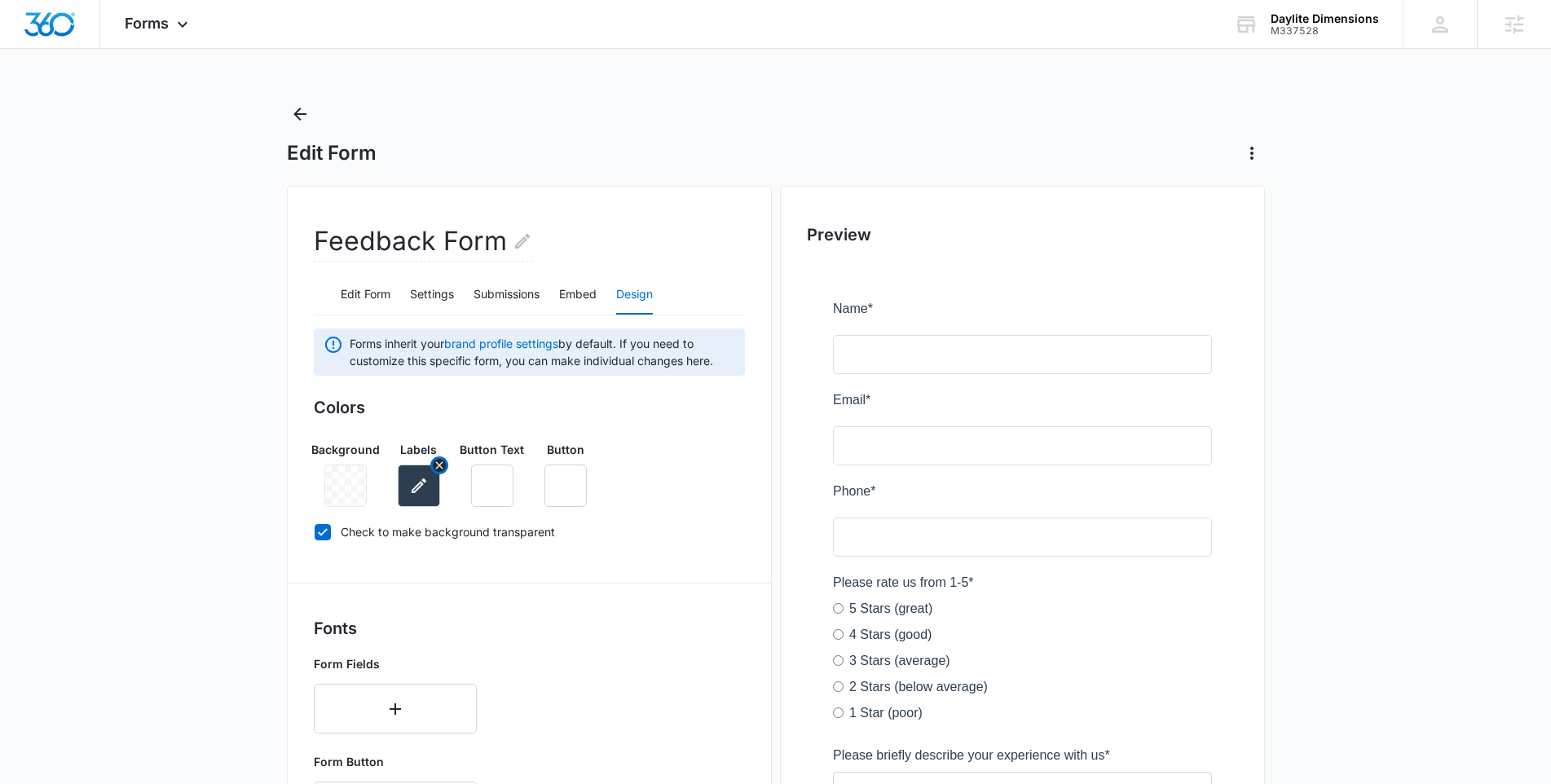
click at [420, 475] on icon "button" at bounding box center [419, 485] width 20 height 20
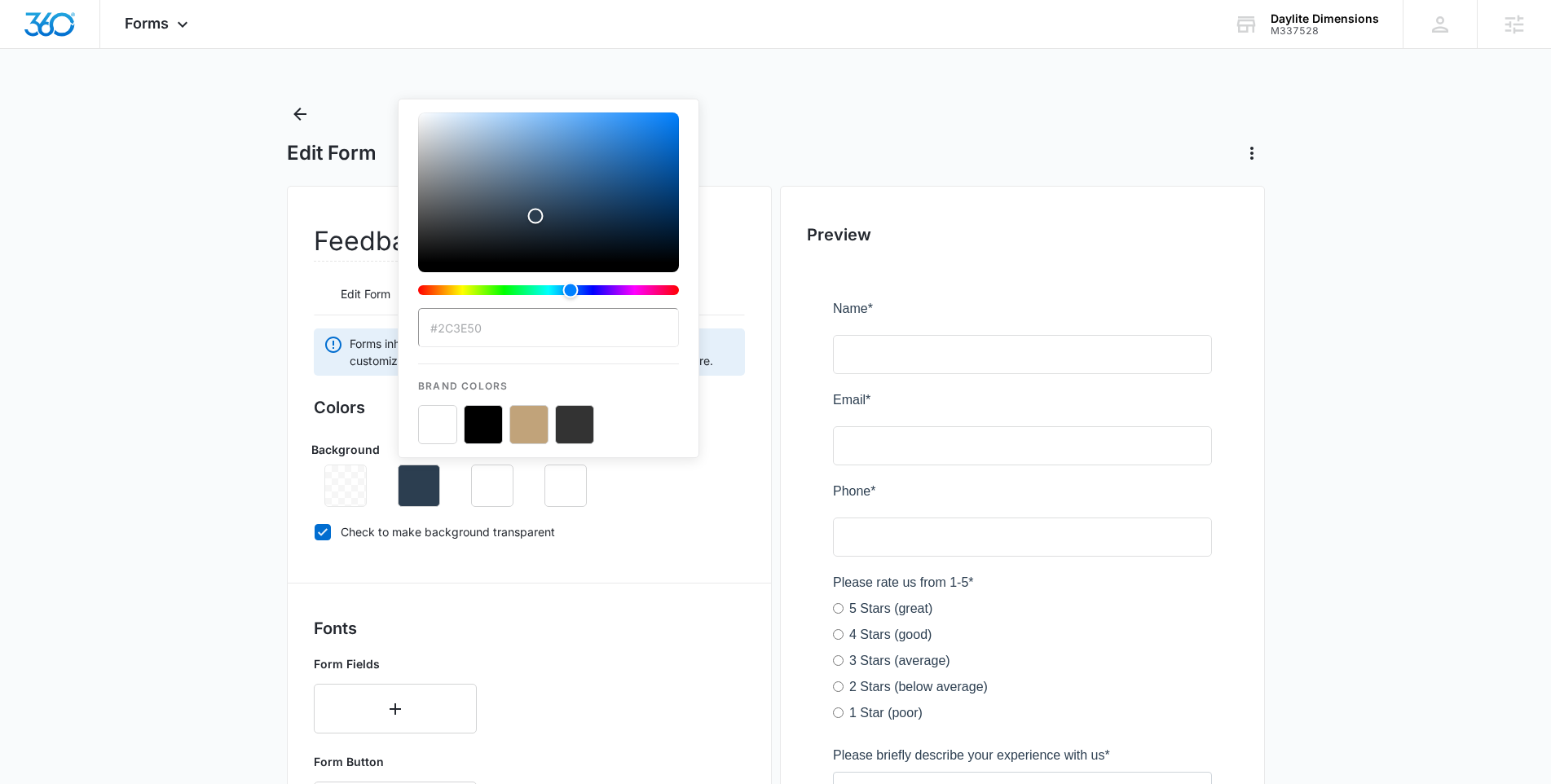
click at [481, 322] on input "#2C3E50" at bounding box center [548, 327] width 261 height 39
type input "#cbcbcb"
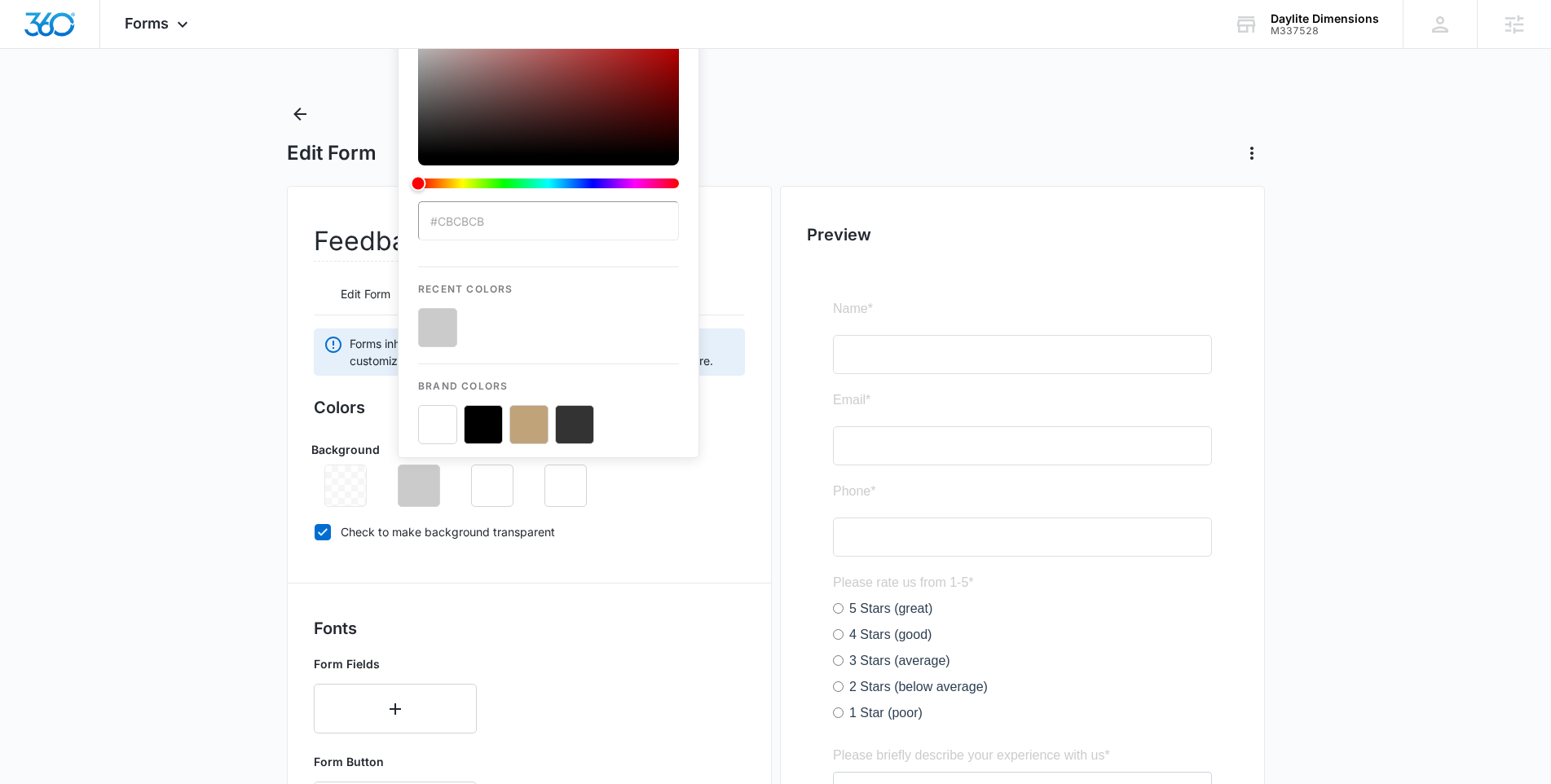
click at [582, 599] on div "Forms inherit your brand profile settings by default. If you need to customize …" at bounding box center [529, 795] width 431 height 934
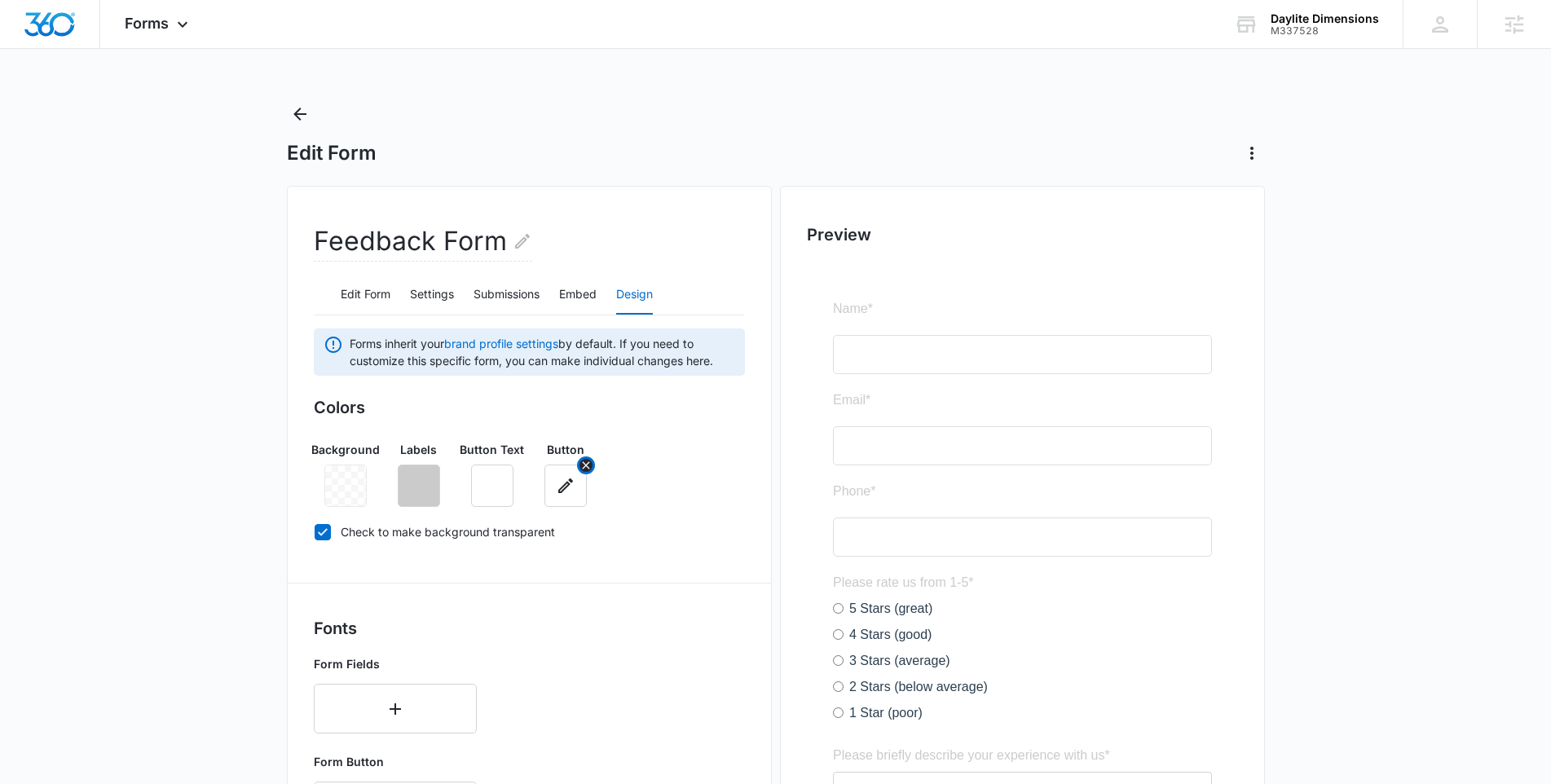
click at [563, 492] on icon "button" at bounding box center [565, 485] width 20 height 20
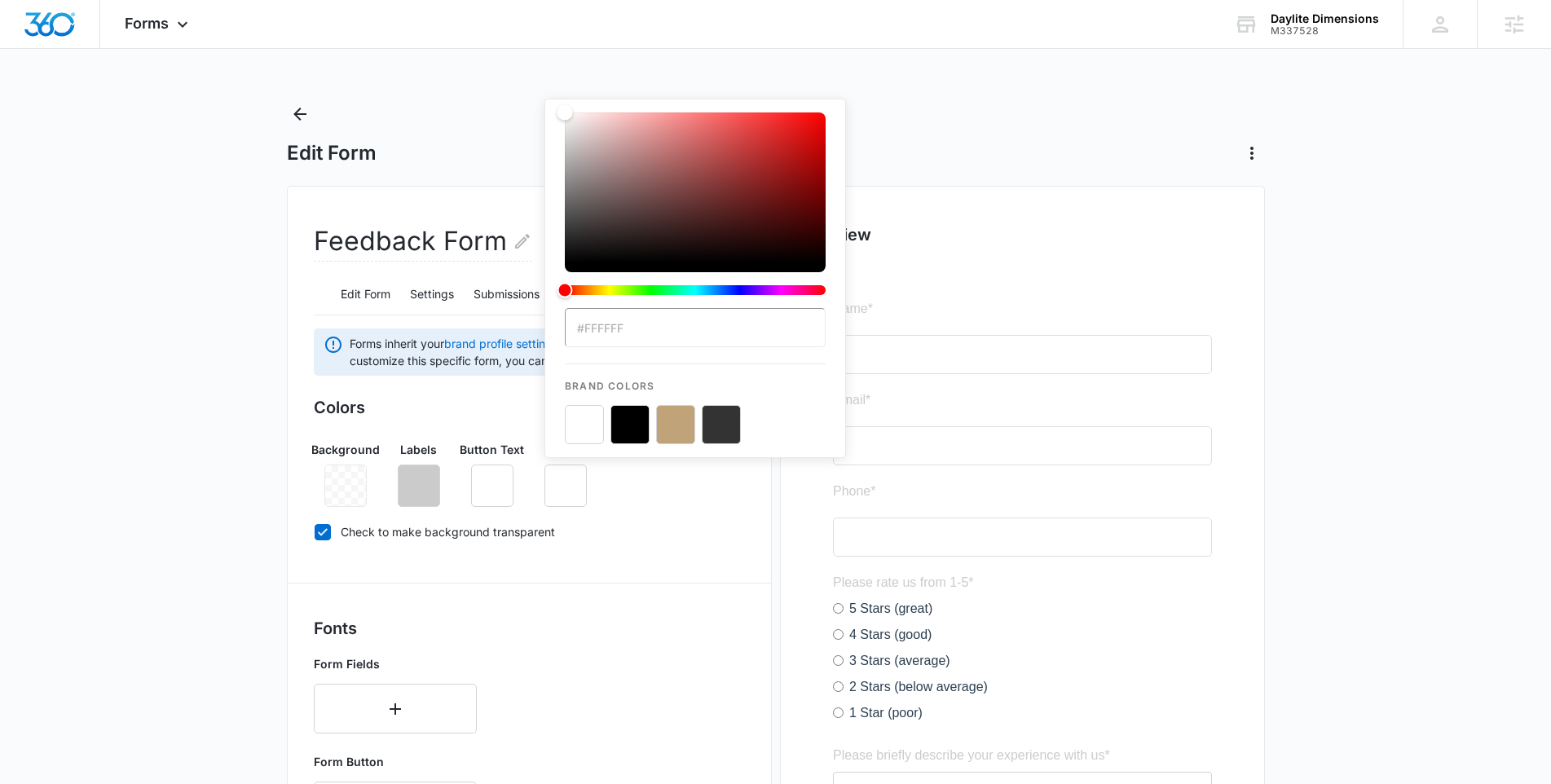
click at [675, 426] on button "color-picker-container" at bounding box center [675, 424] width 39 height 39
type input "#C1A37A"
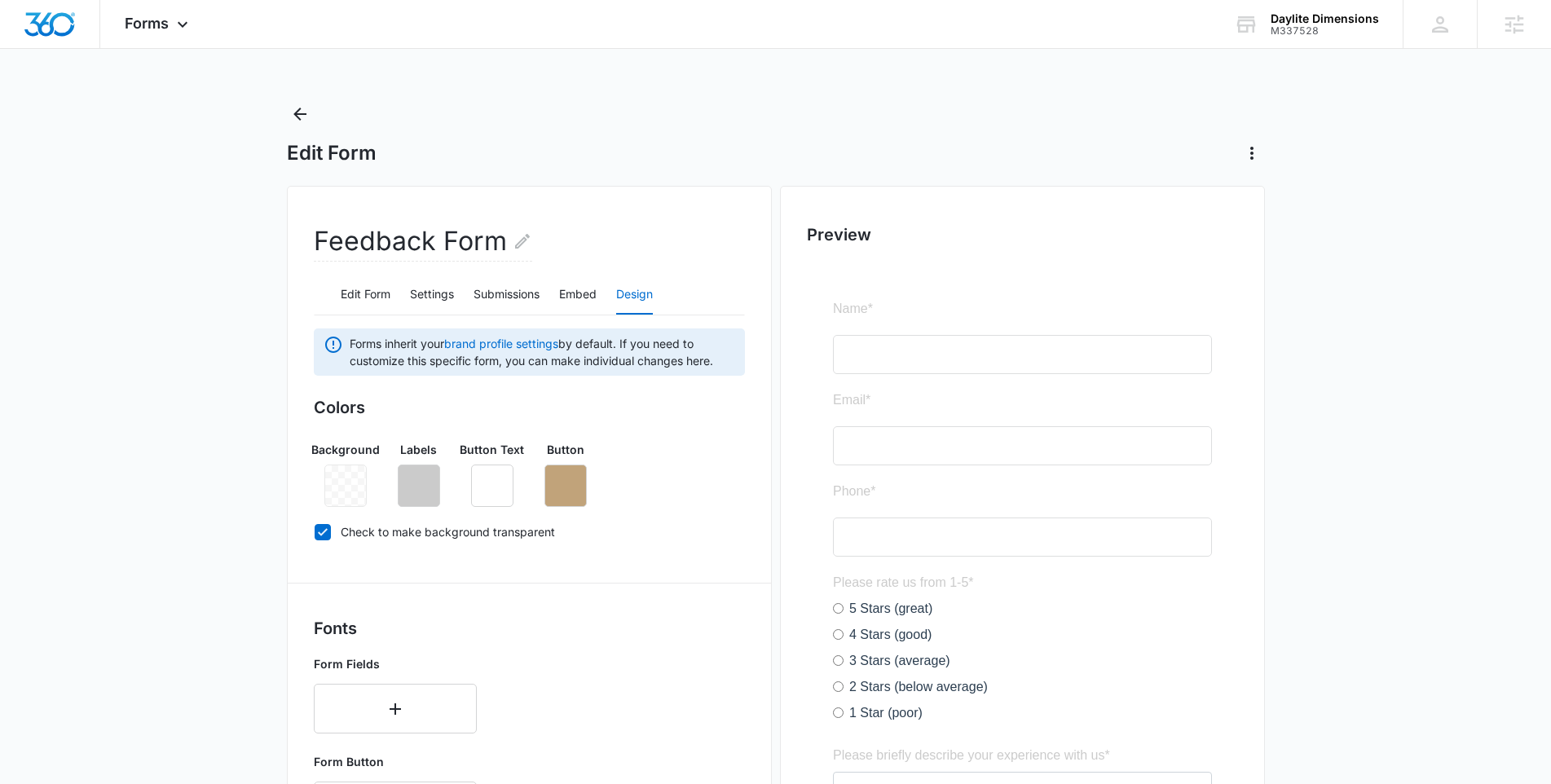
click at [604, 623] on h3 "Fonts" at bounding box center [529, 628] width 431 height 24
click at [450, 708] on button "button" at bounding box center [395, 708] width 163 height 50
click at [421, 706] on div "Select..." at bounding box center [395, 702] width 163 height 39
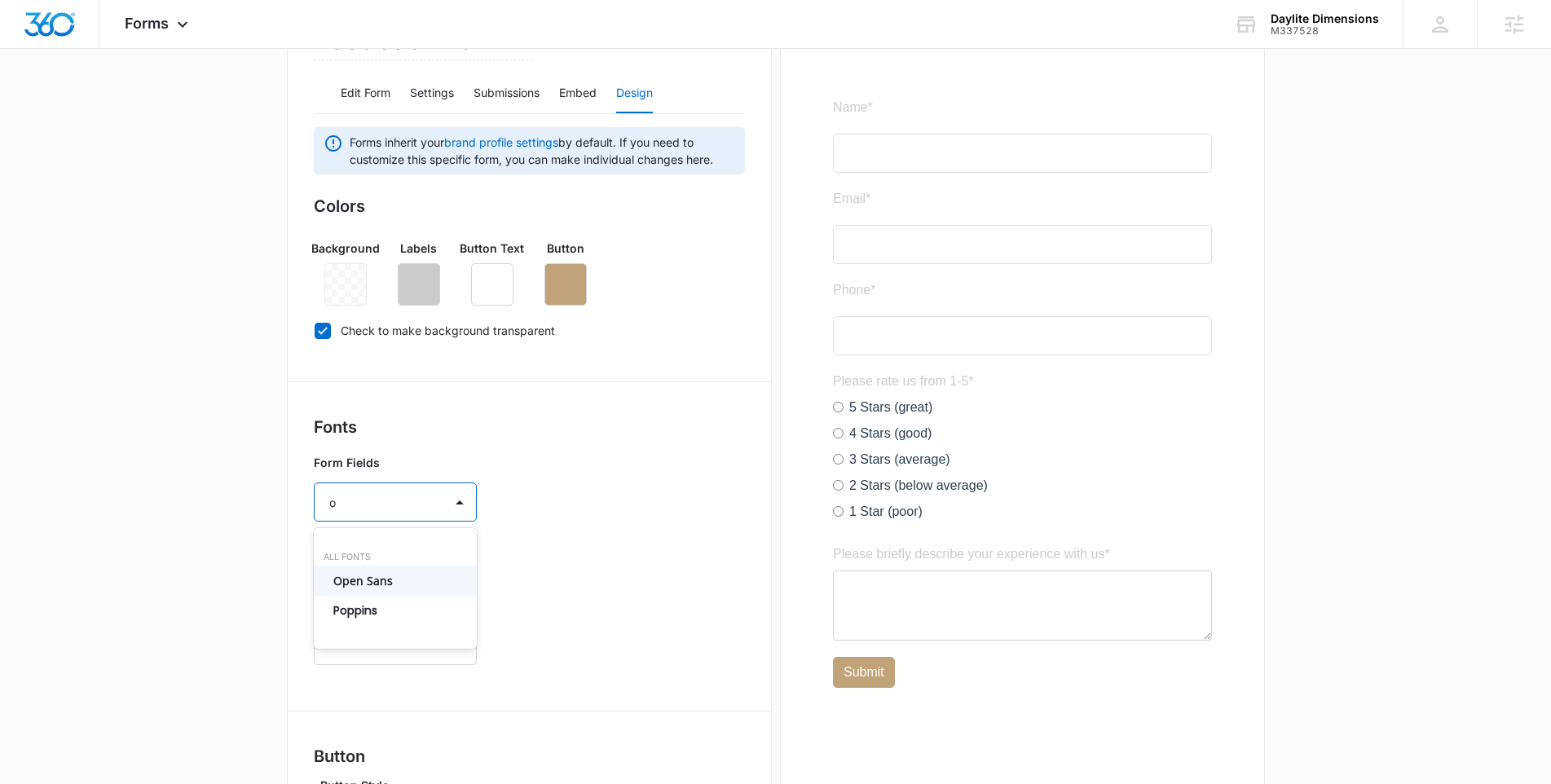
type input "op"
click at [382, 581] on p "Open Sans" at bounding box center [394, 580] width 120 height 17
click at [388, 562] on div "Select..." at bounding box center [379, 549] width 129 height 37
click at [395, 598] on p "Regular" at bounding box center [394, 607] width 120 height 17
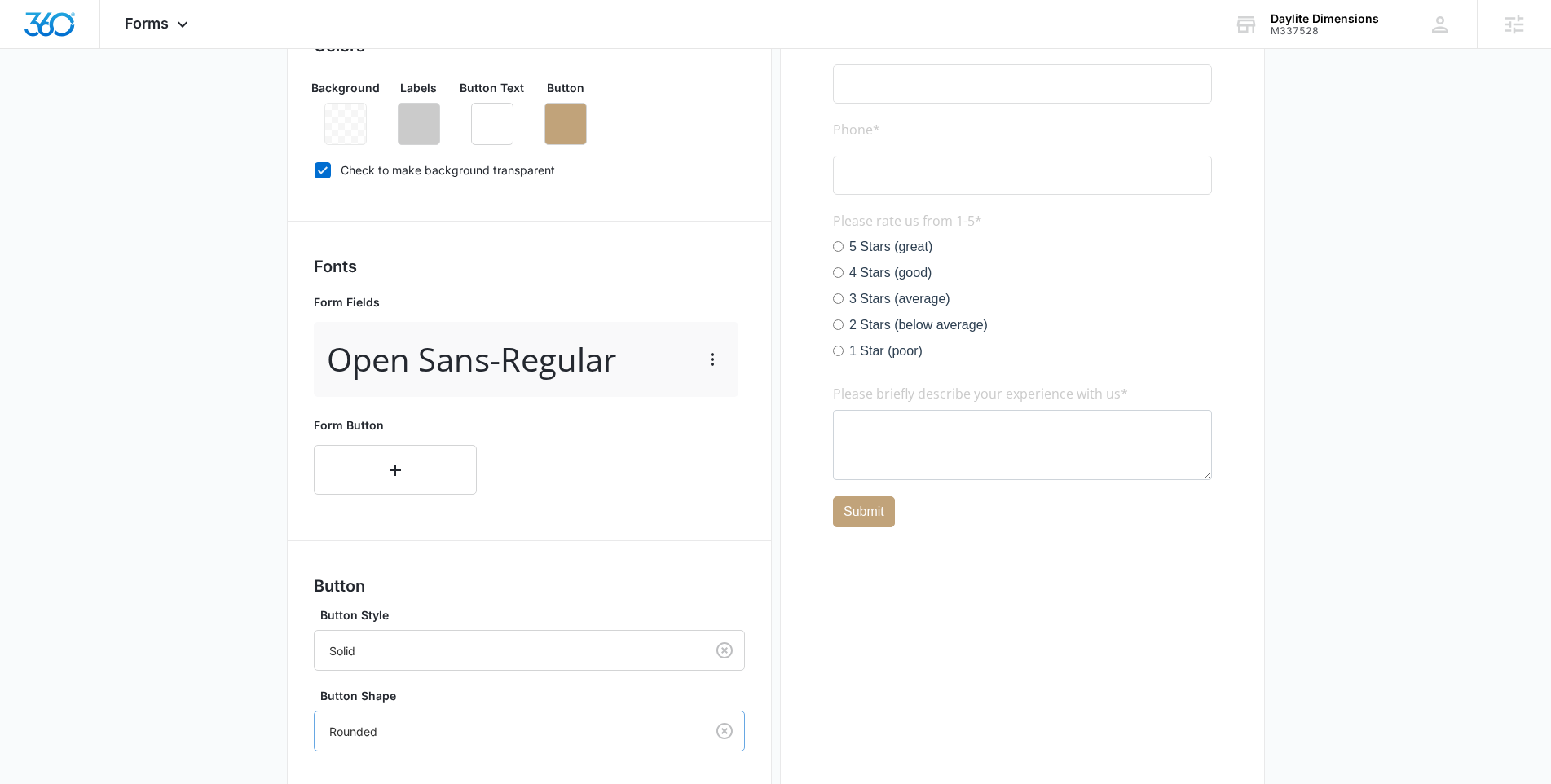
scroll to position [529, 0]
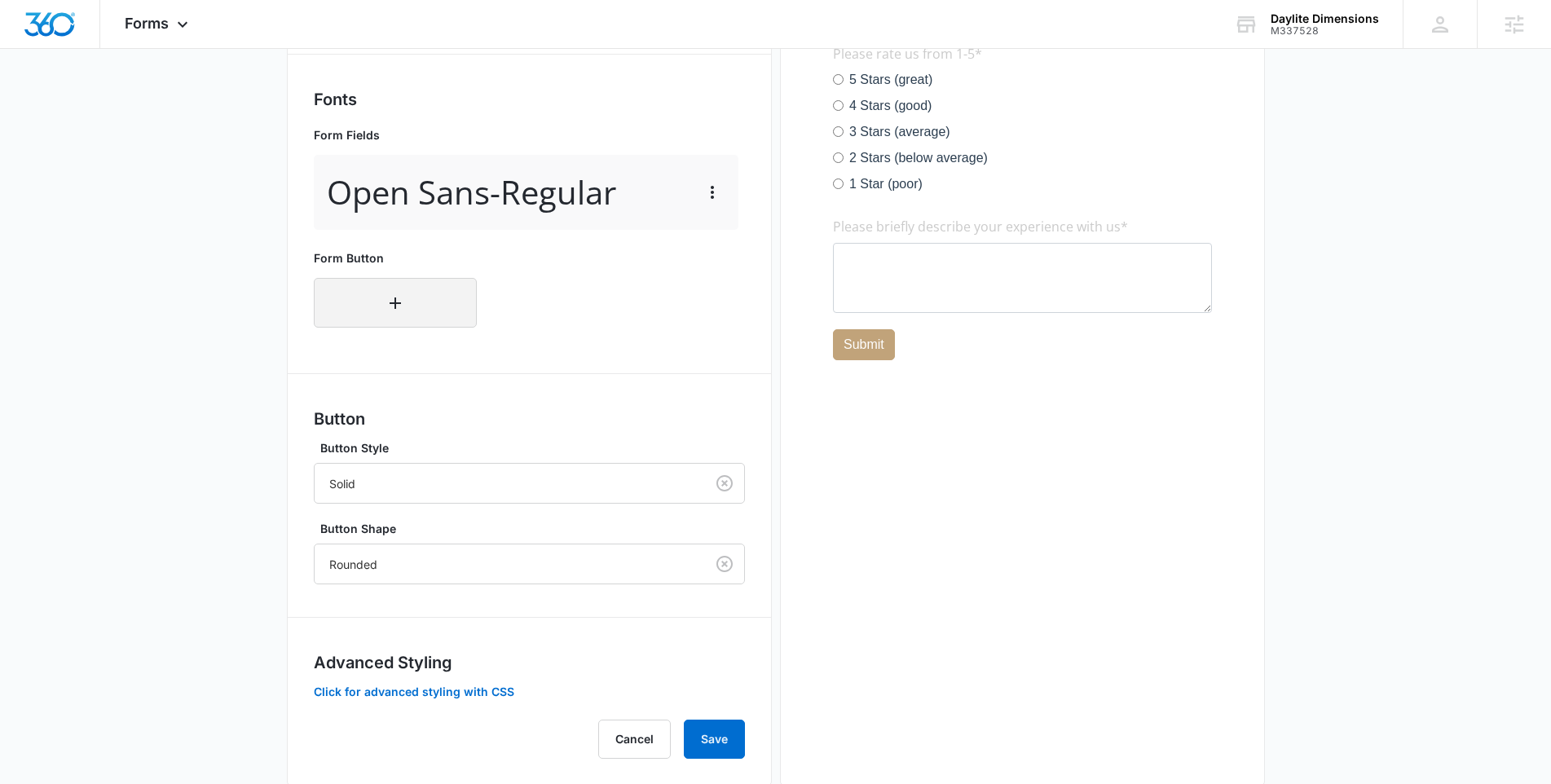
click at [379, 310] on button "button" at bounding box center [395, 303] width 163 height 50
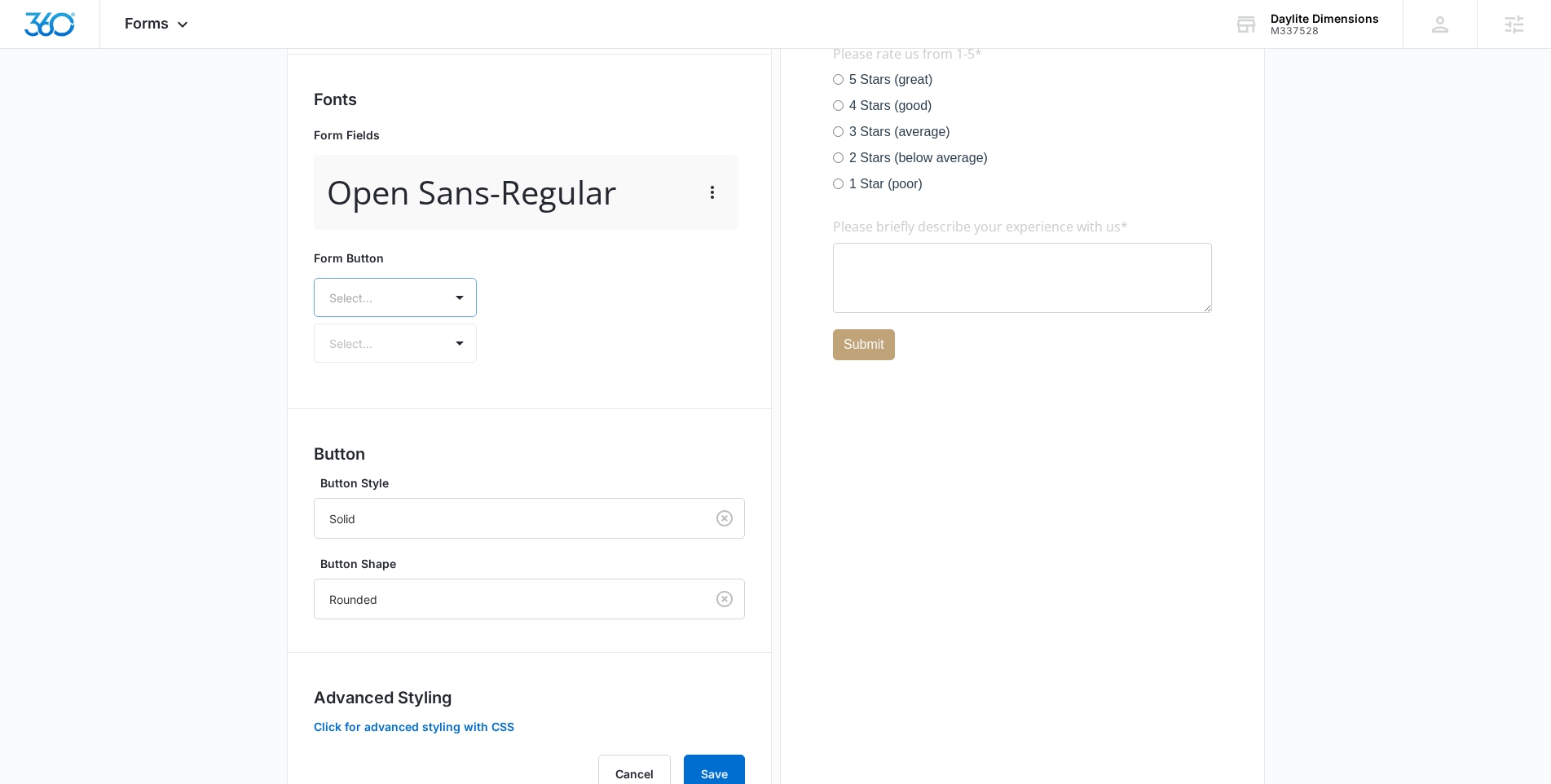
click at [408, 303] on div at bounding box center [376, 298] width 93 height 21
type input "op"
click at [455, 375] on div "Open Sans" at bounding box center [395, 376] width 163 height 30
click at [419, 340] on div at bounding box center [376, 346] width 93 height 21
click at [407, 402] on p "Regular" at bounding box center [394, 402] width 120 height 17
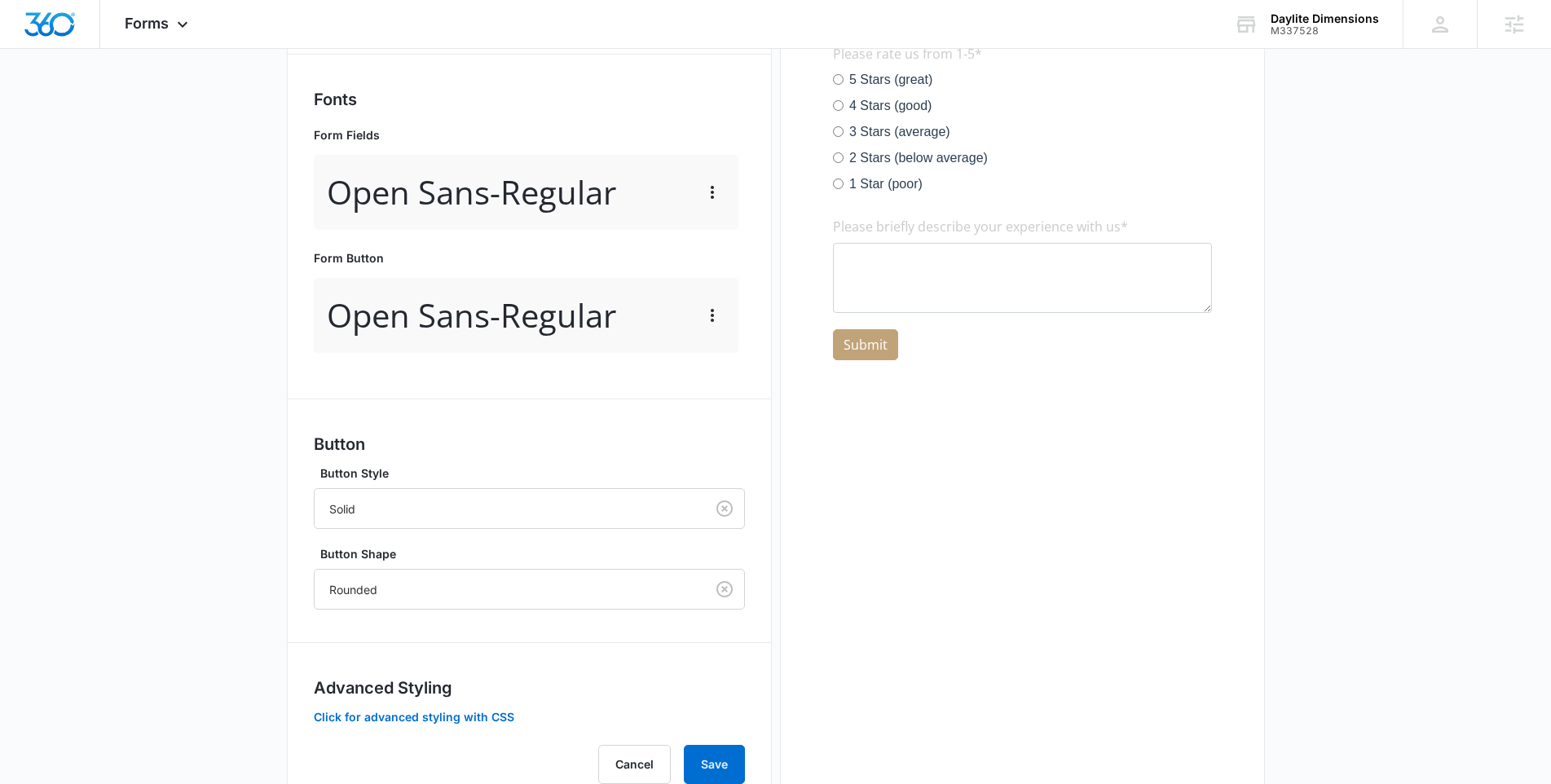
click at [523, 439] on h3 "Button" at bounding box center [529, 444] width 431 height 24
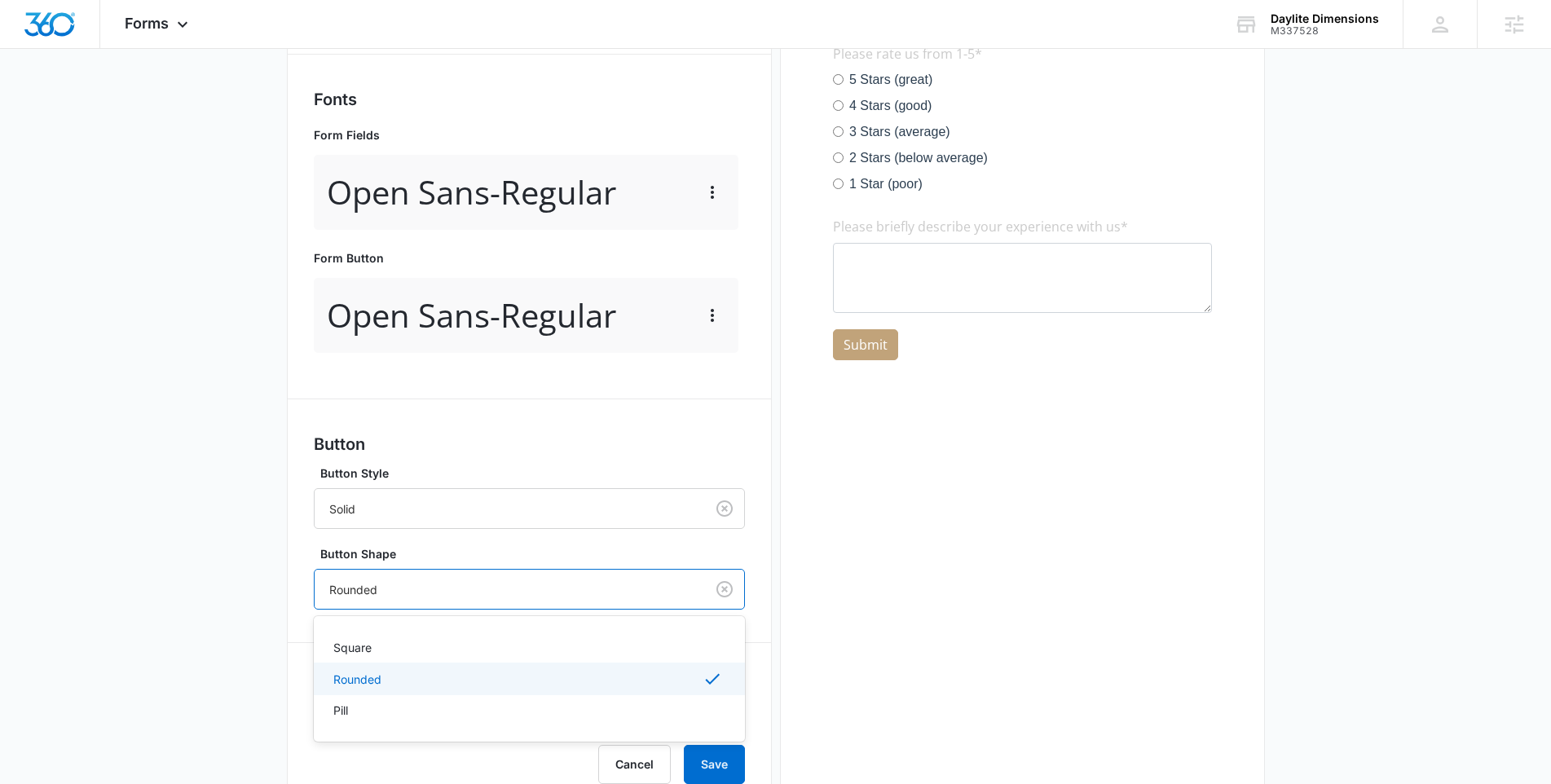
click at [503, 602] on div "Rounded" at bounding box center [510, 589] width 390 height 37
click at [359, 640] on p "Square" at bounding box center [352, 647] width 39 height 17
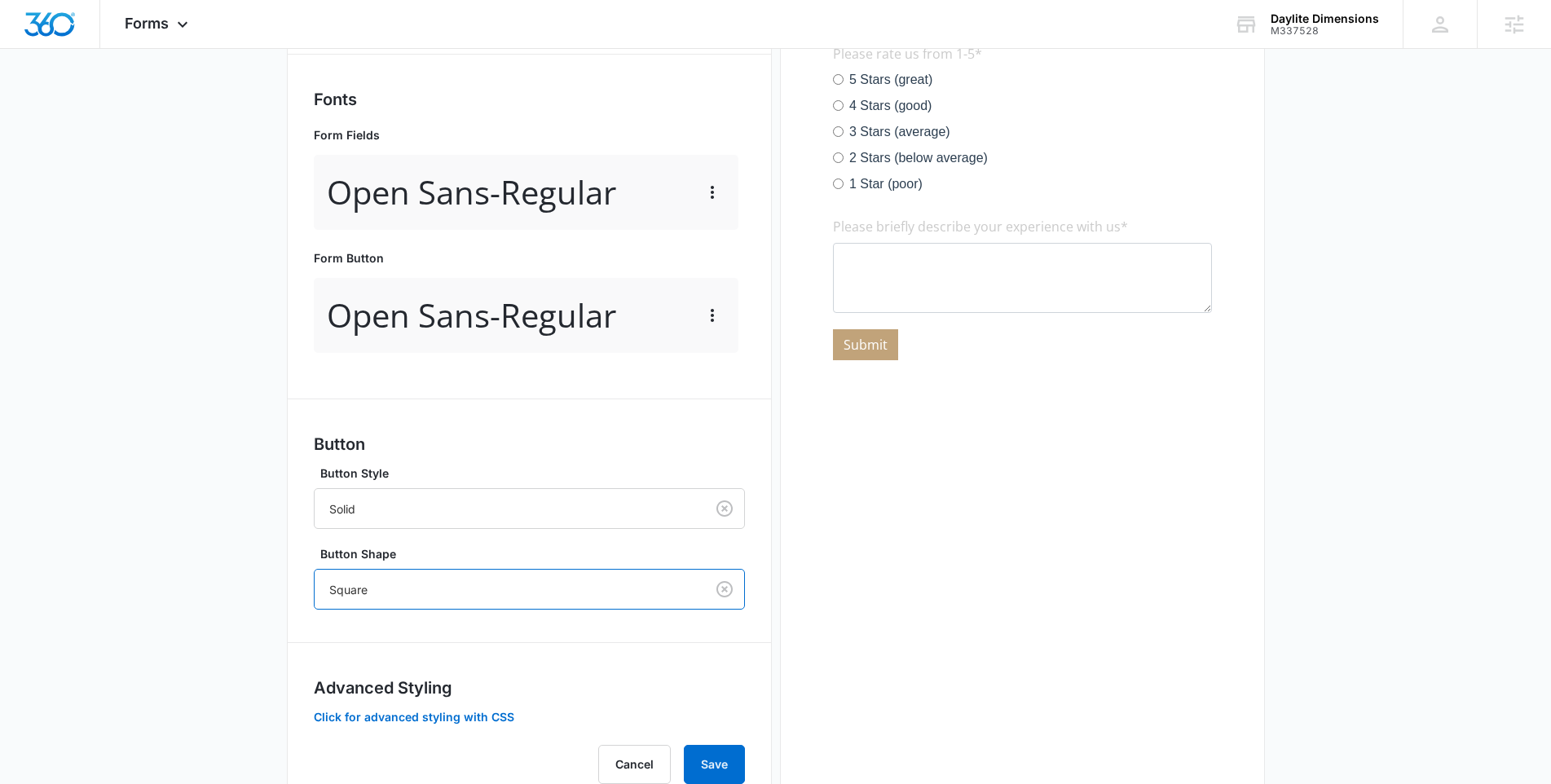
click at [521, 665] on div "Forms inherit your brand profile settings by default. If you need to customize …" at bounding box center [529, 291] width 431 height 984
click at [712, 769] on button "Save" at bounding box center [714, 763] width 61 height 39
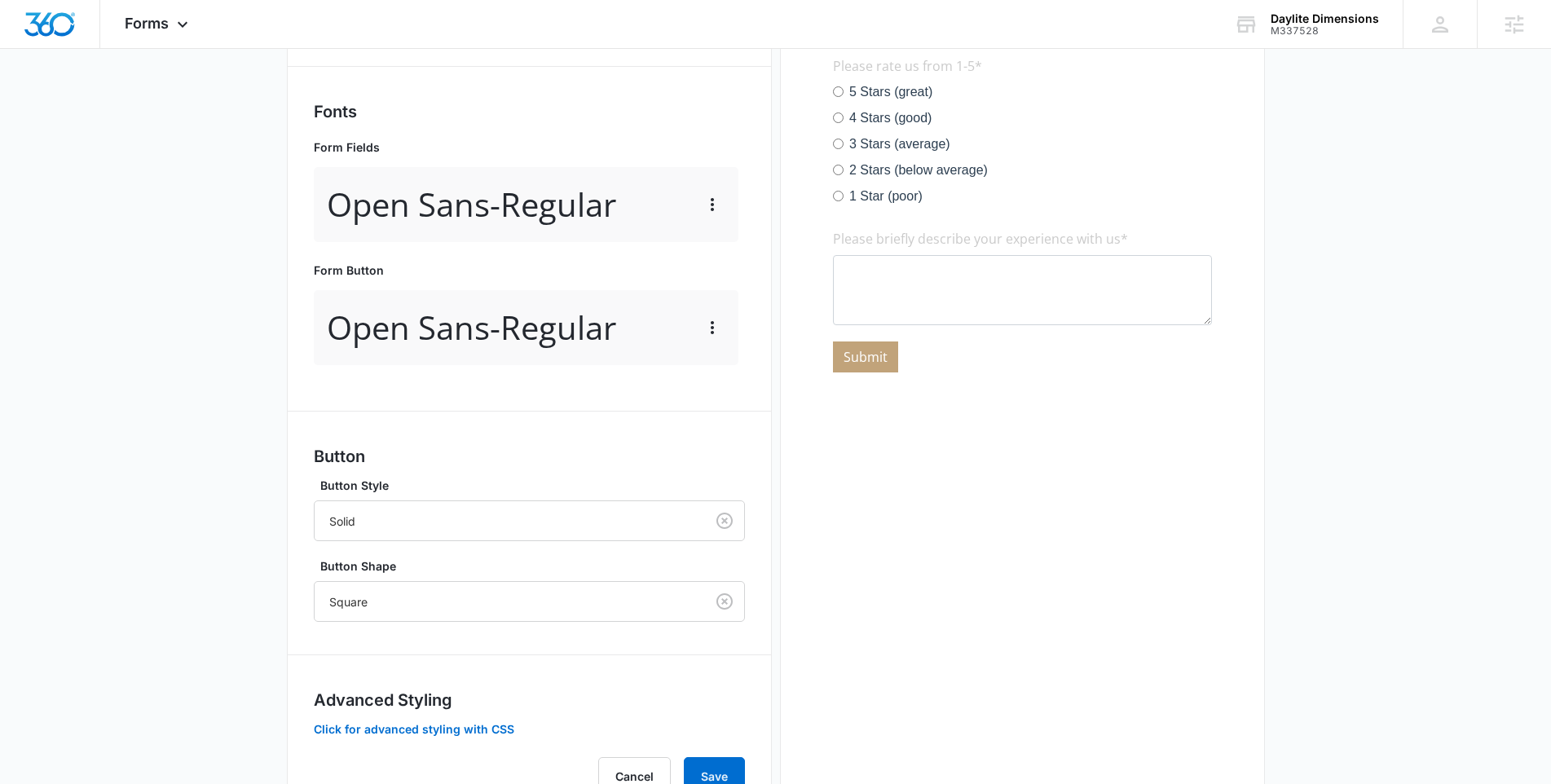
scroll to position [0, 0]
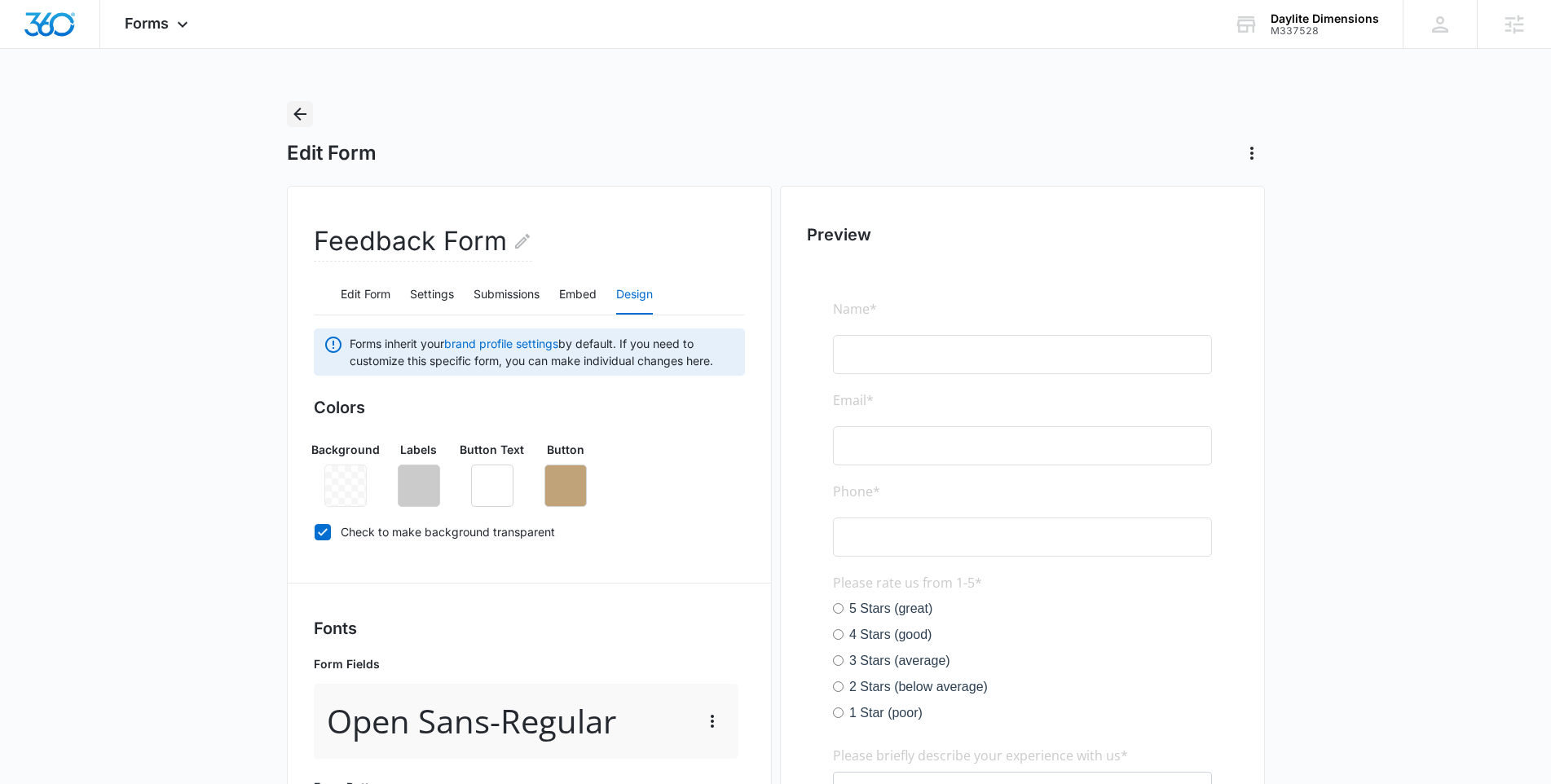
click at [301, 107] on icon "Back" at bounding box center [299, 113] width 20 height 20
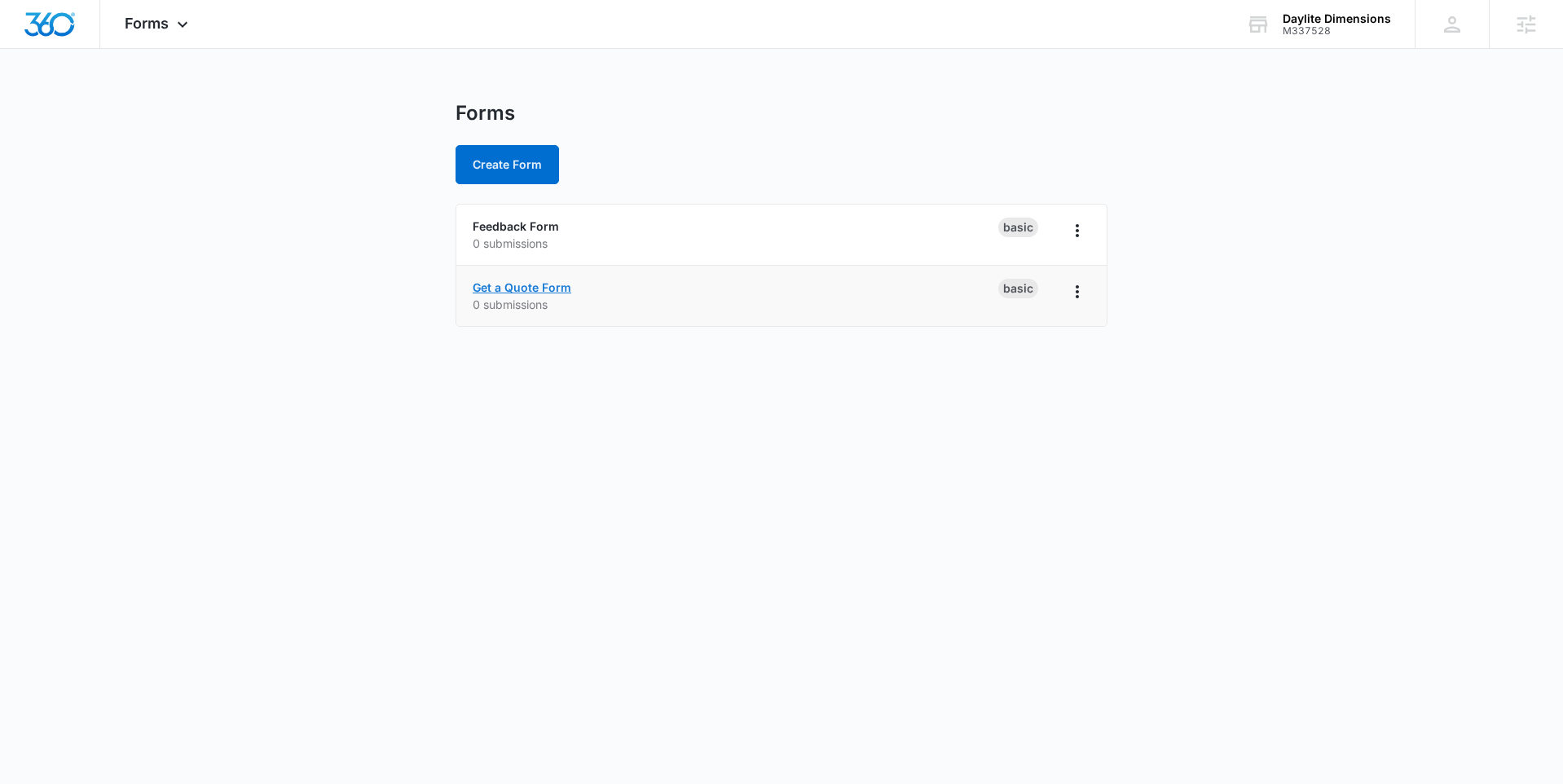
click at [506, 285] on link "Get a Quote Form" at bounding box center [522, 287] width 99 height 14
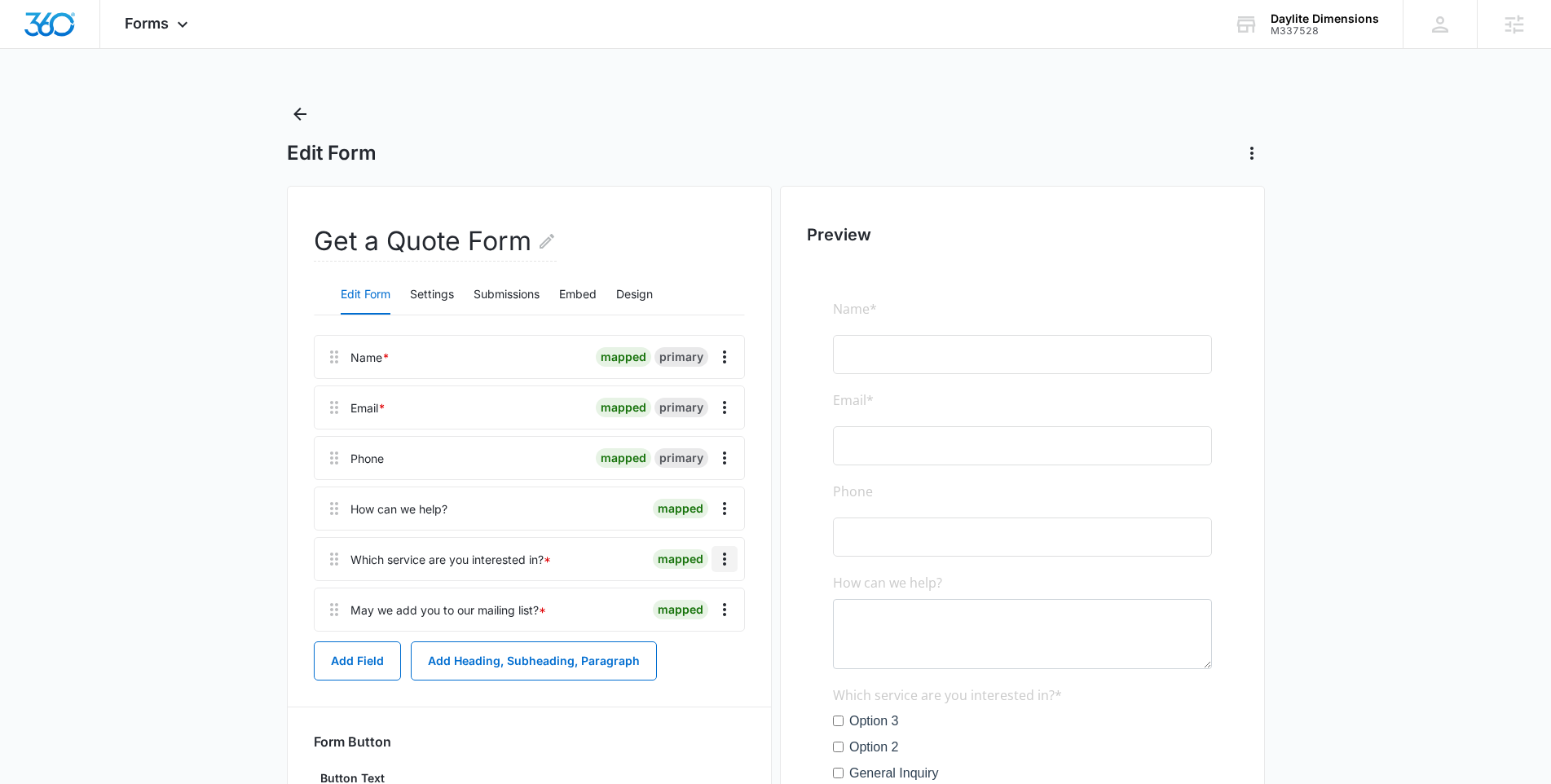
click at [724, 561] on icon "Overflow Menu" at bounding box center [724, 559] width 20 height 20
click at [696, 633] on div "Delete" at bounding box center [680, 628] width 34 height 11
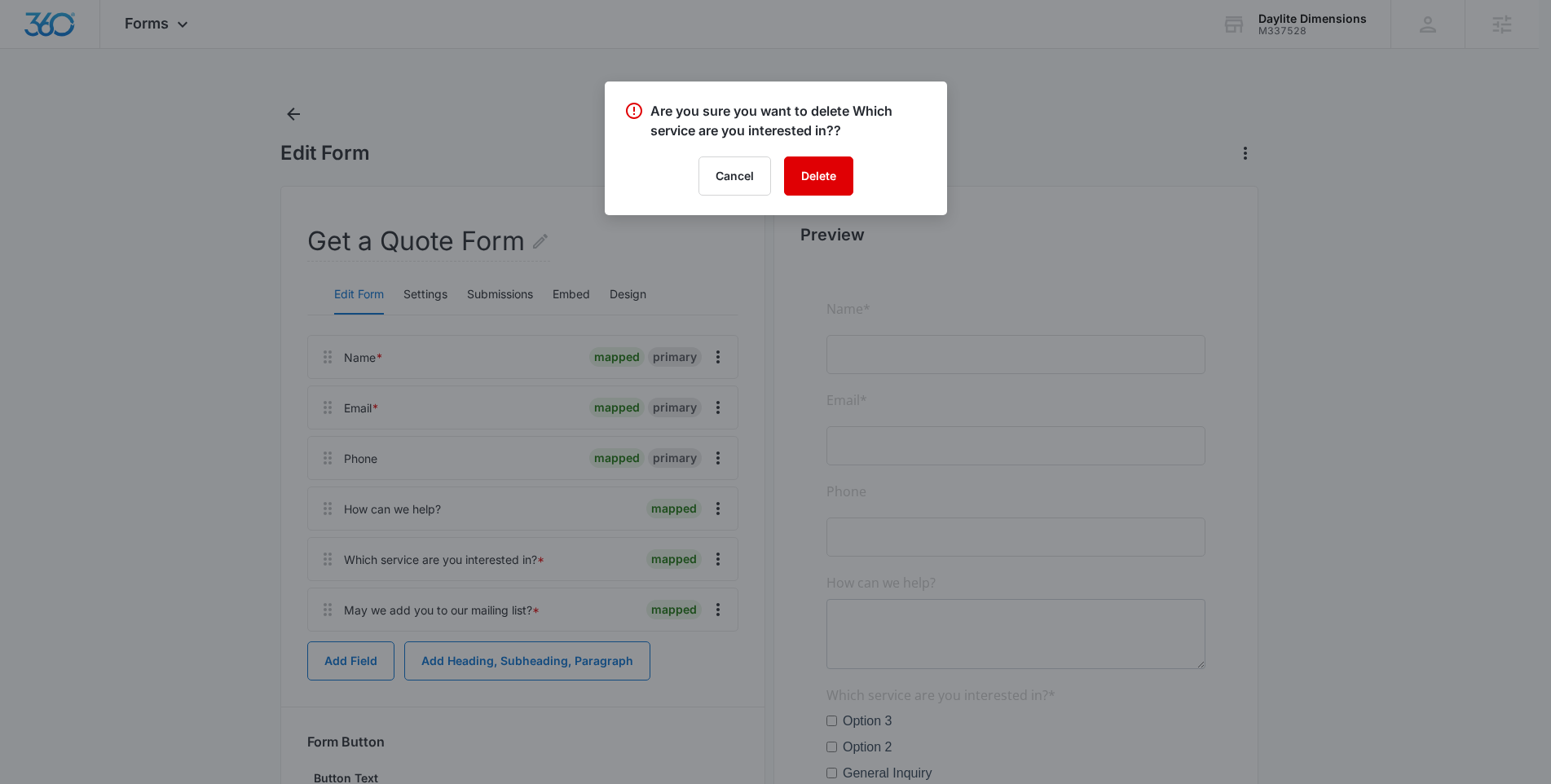
click at [796, 175] on button "Delete" at bounding box center [818, 175] width 70 height 39
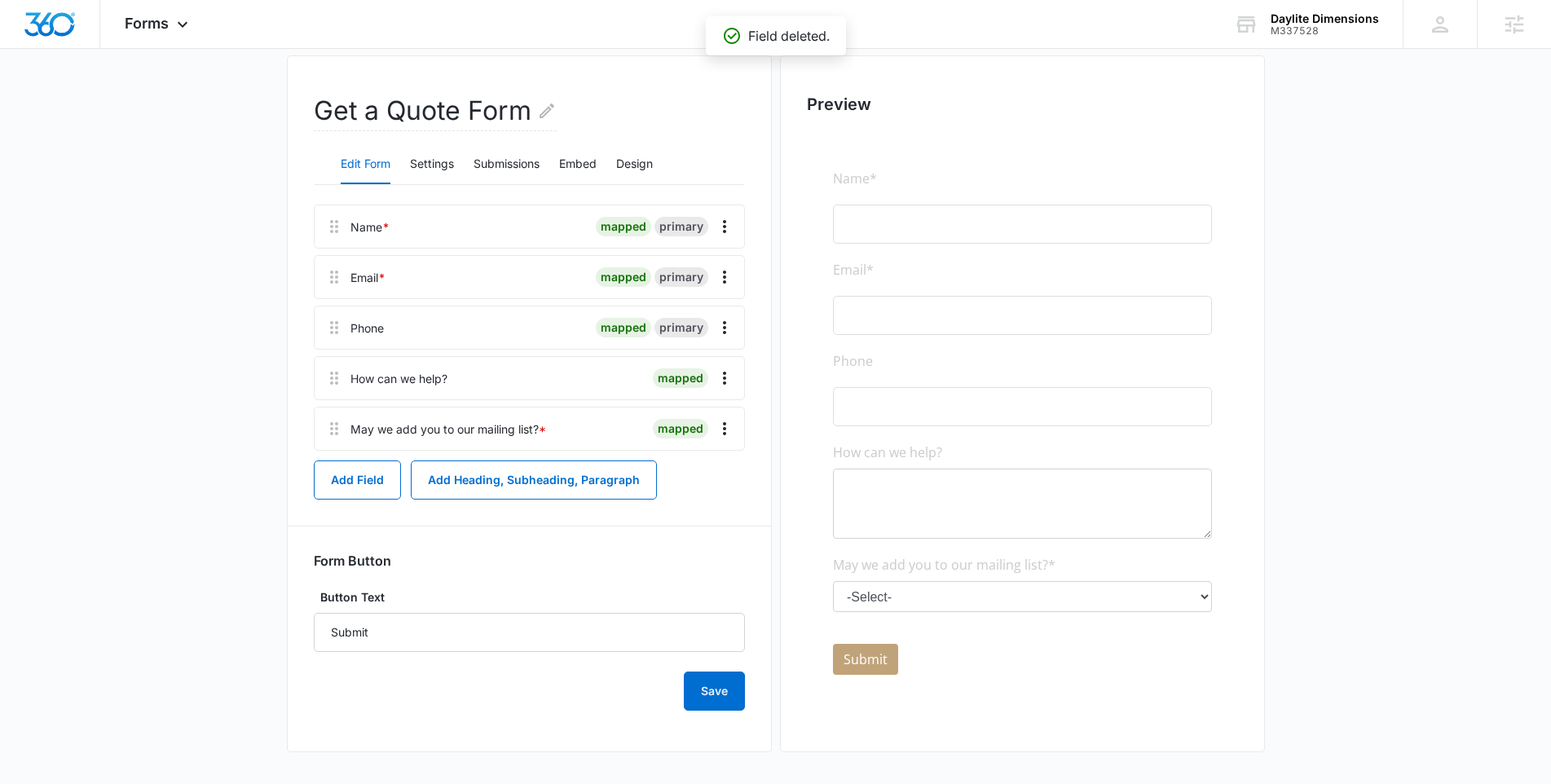
scroll to position [132, 0]
click at [726, 681] on button "Save" at bounding box center [714, 689] width 61 height 39
click at [164, 23] on span "Forms" at bounding box center [146, 23] width 44 height 17
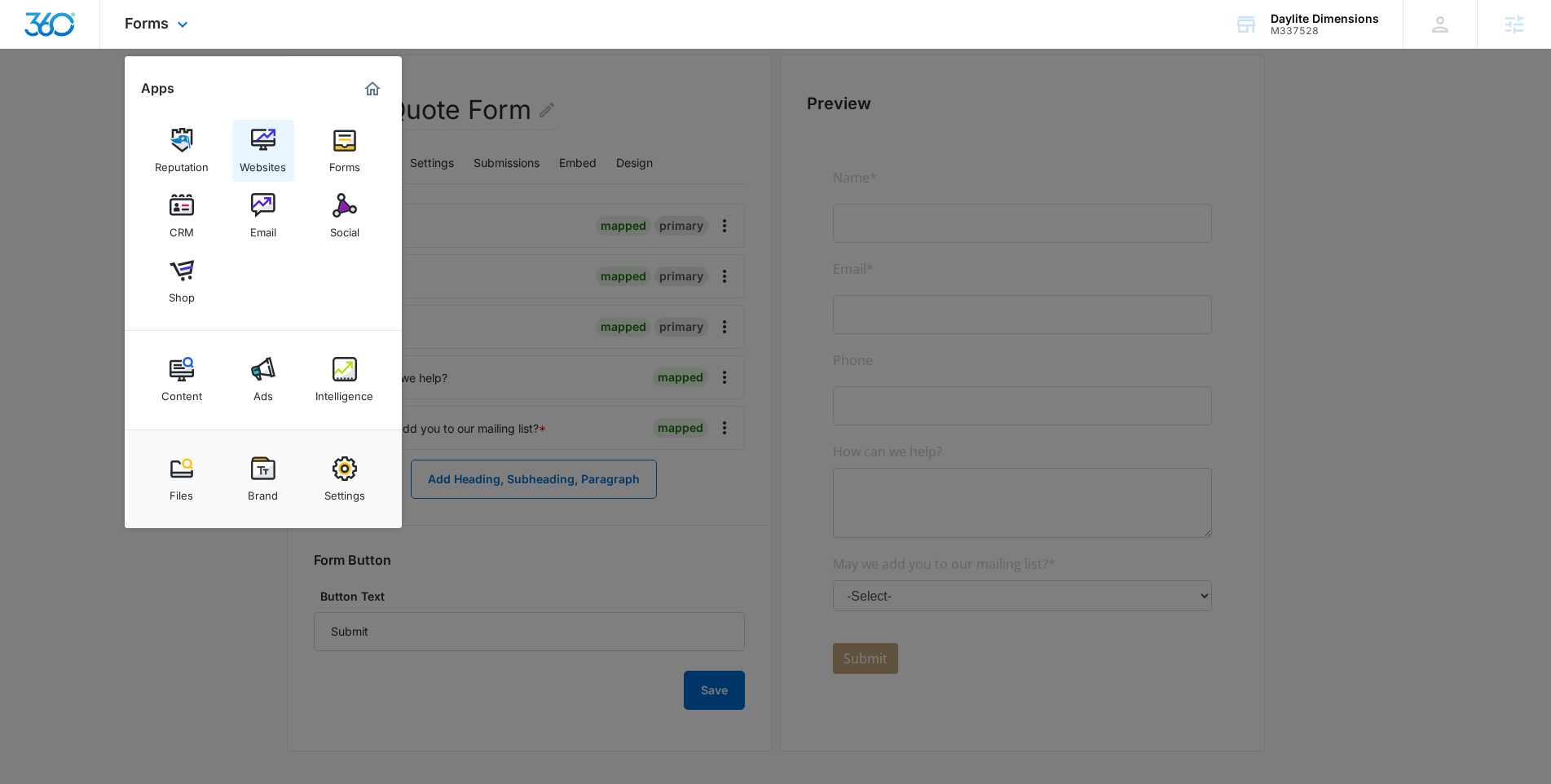
click at [262, 134] on img at bounding box center [263, 140] width 24 height 24
